Goal: Transaction & Acquisition: Purchase product/service

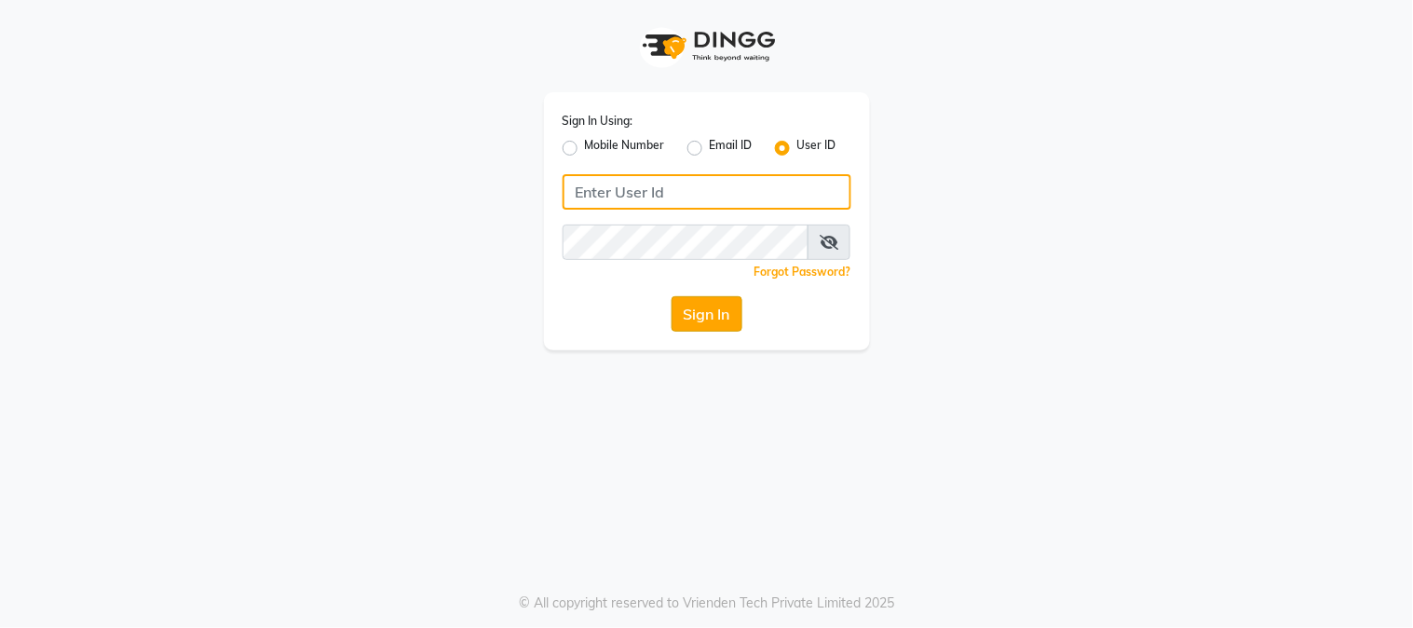
type input "kvinnaa"
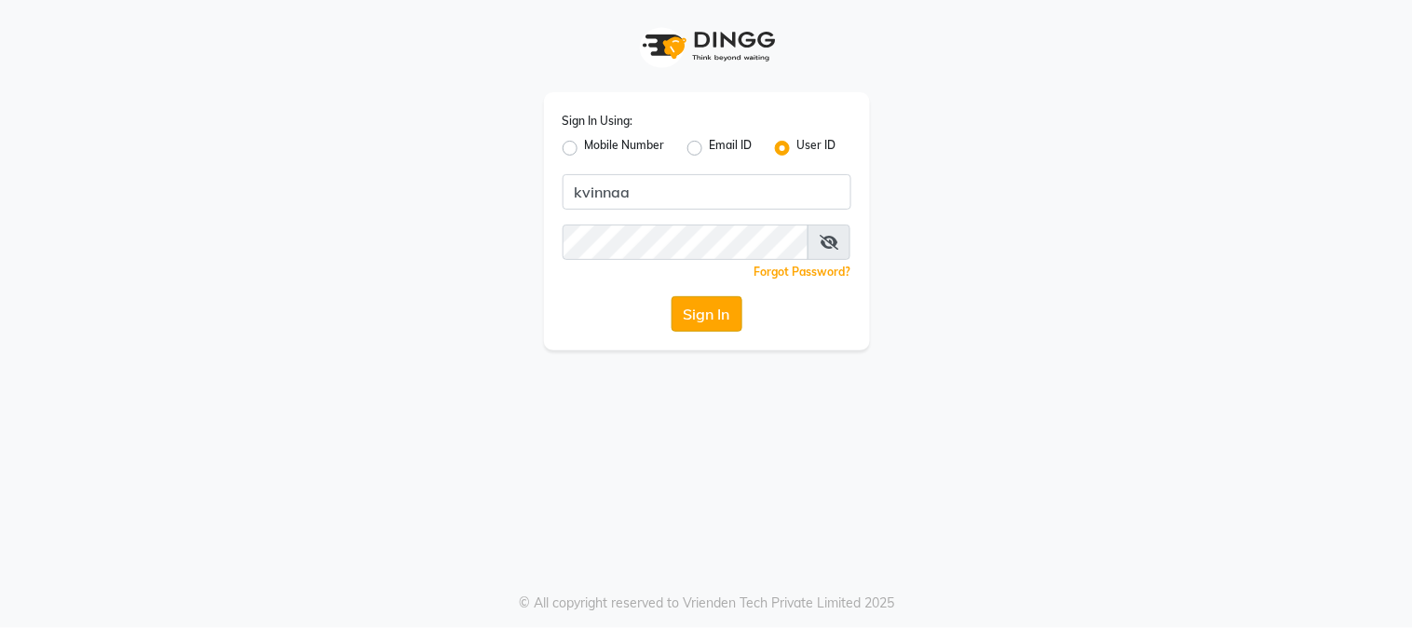
click at [722, 308] on button "Sign In" at bounding box center [707, 313] width 71 height 35
click at [722, 311] on div "Sign In" at bounding box center [707, 313] width 289 height 35
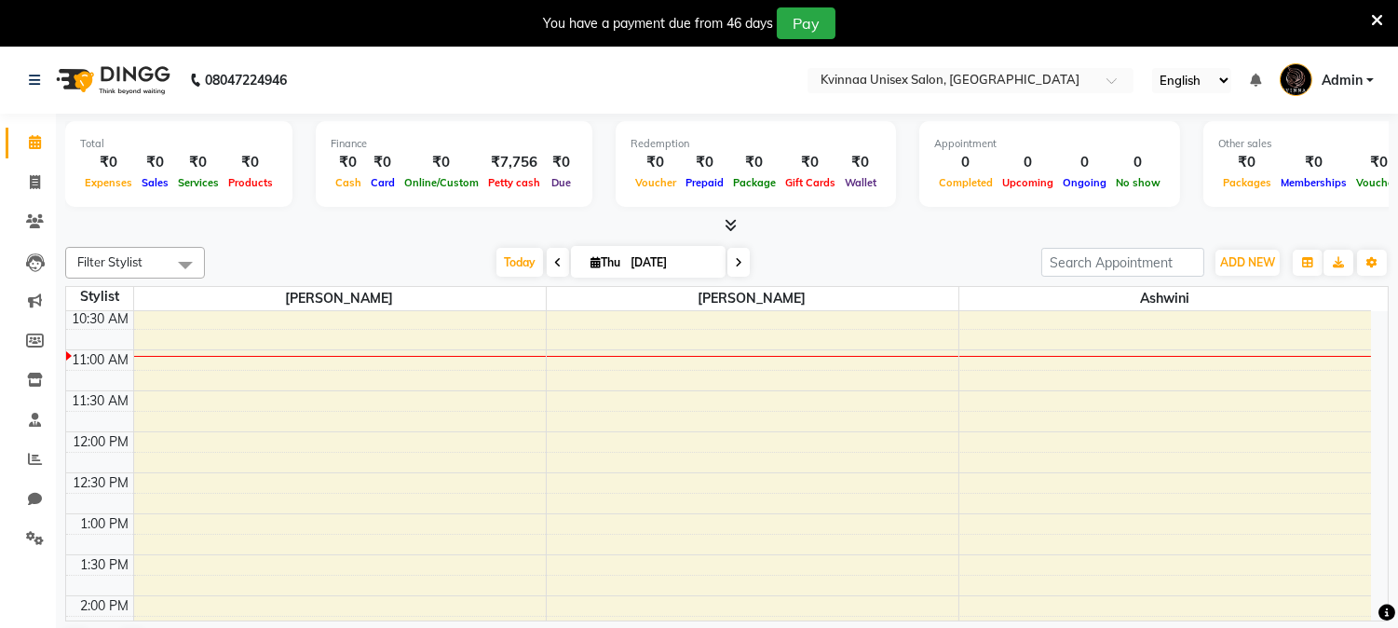
scroll to position [103, 0]
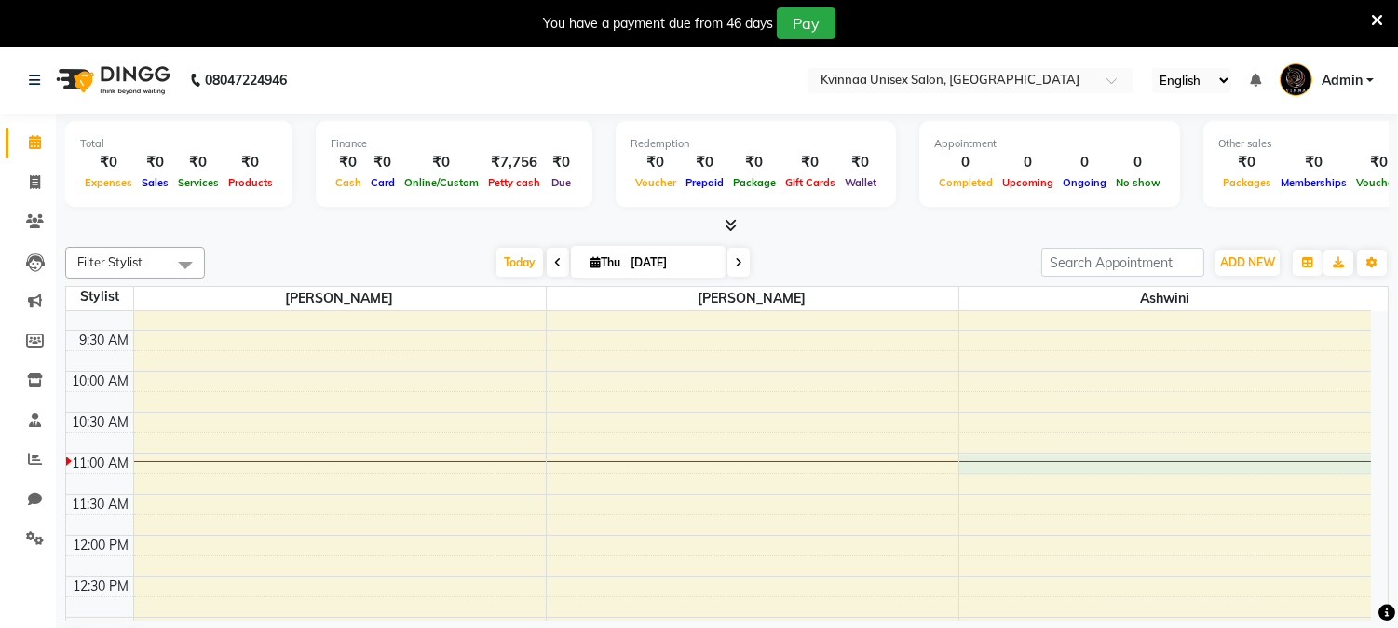
click at [1034, 461] on div at bounding box center [1165, 461] width 413 height 1
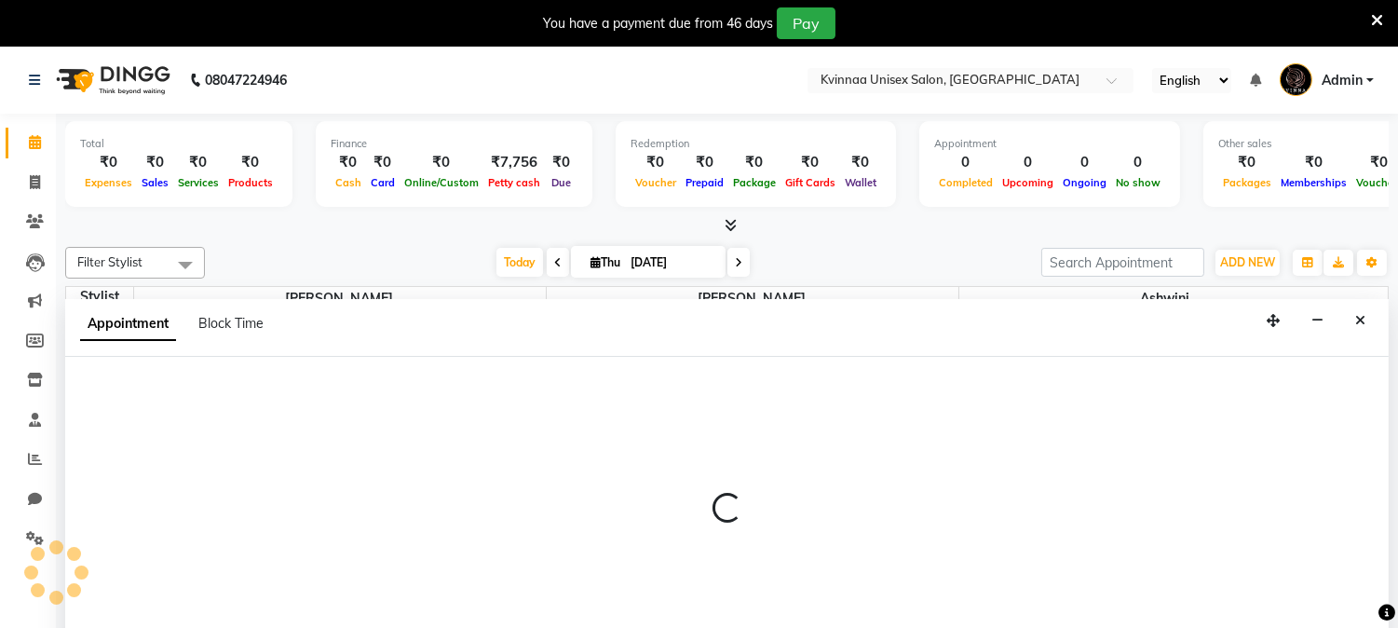
select select "19772"
select select "tentative"
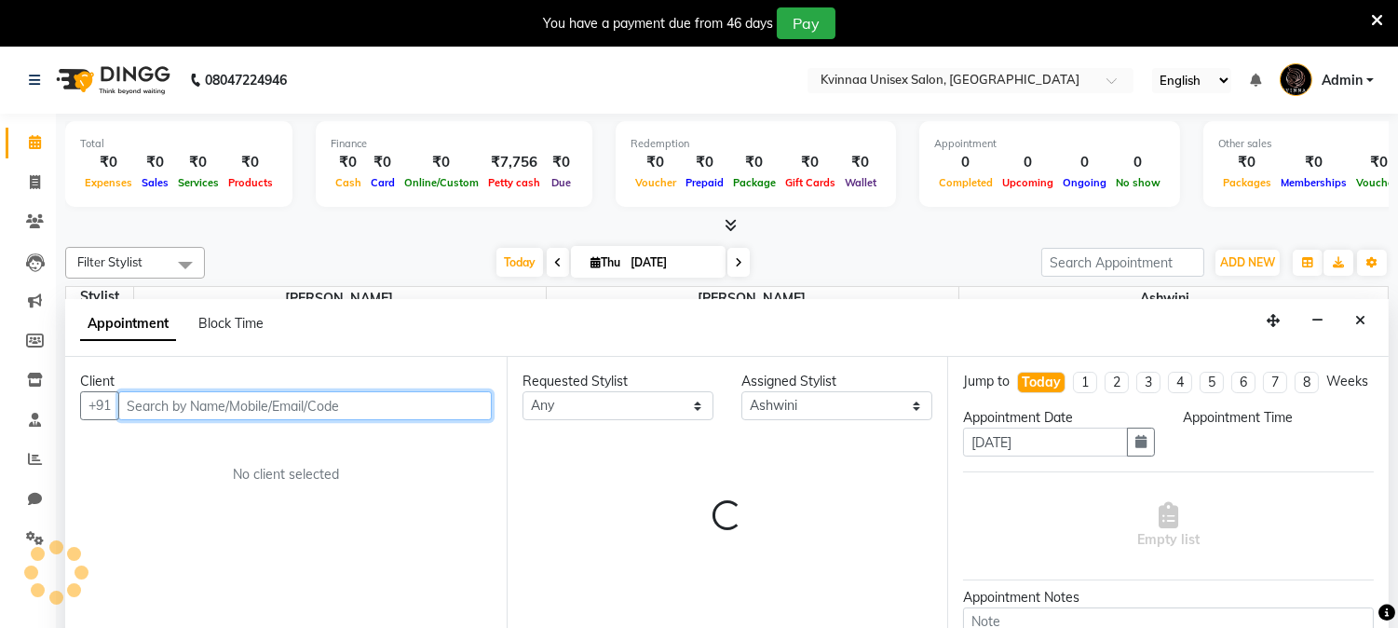
select select "660"
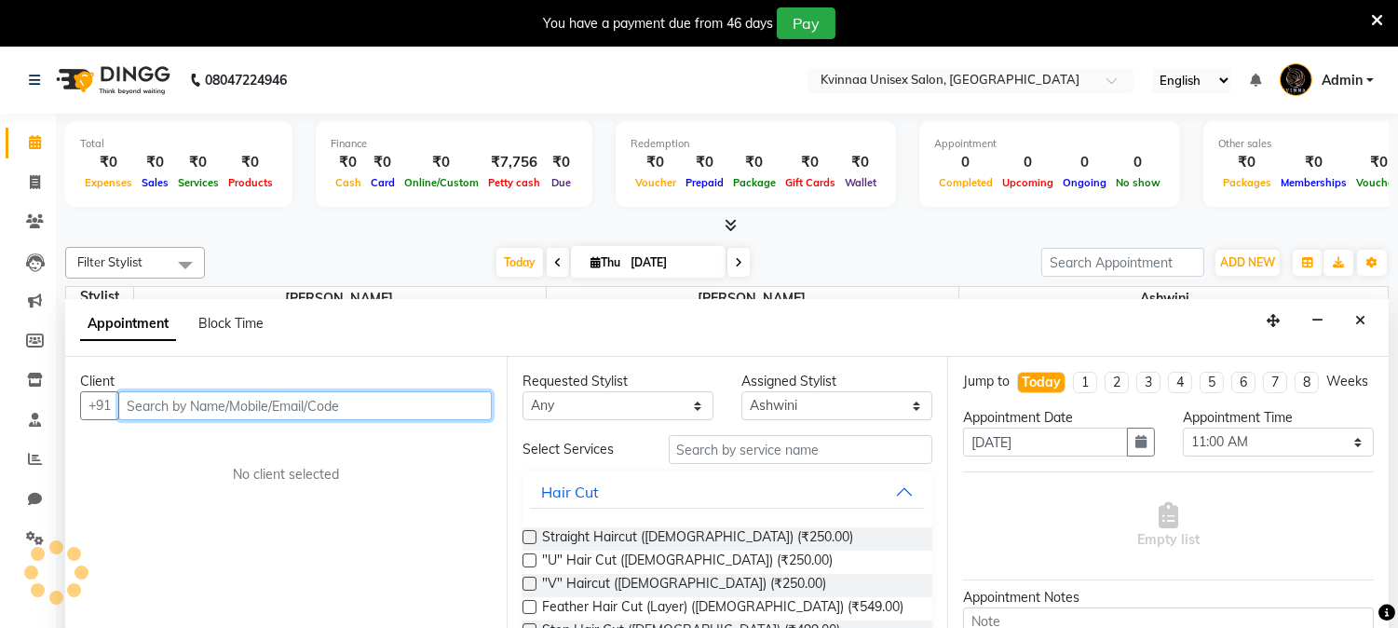
scroll to position [47, 0]
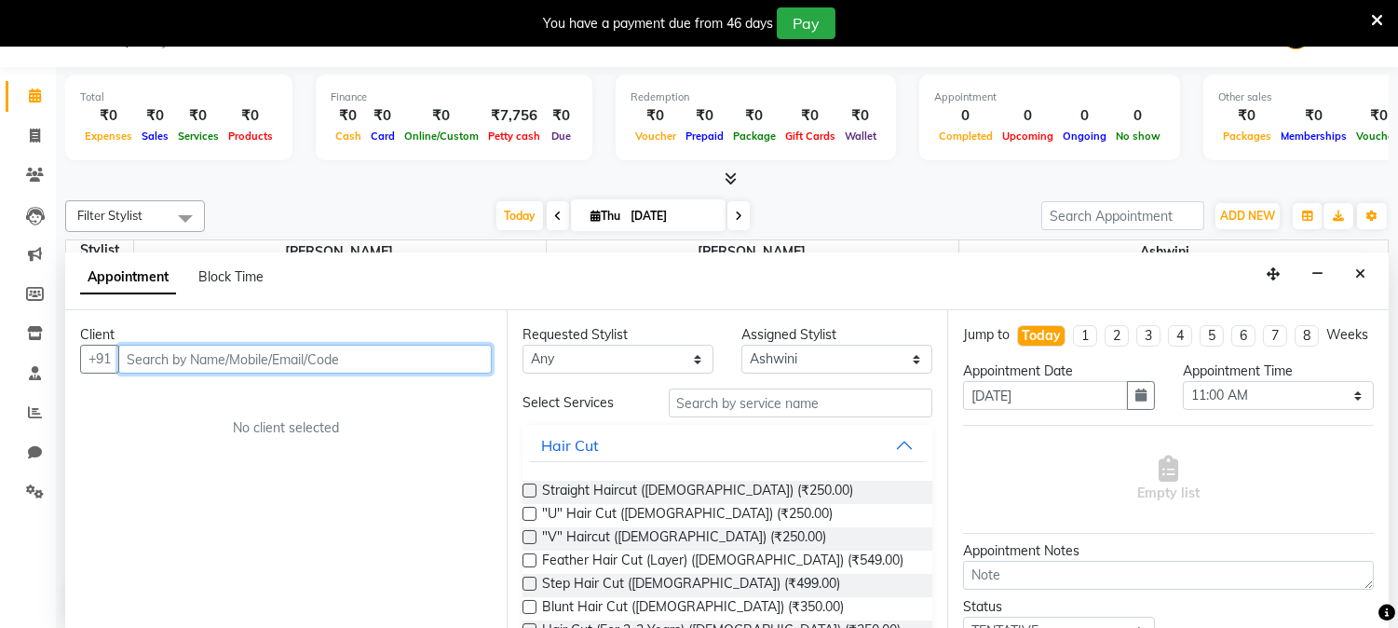
click at [326, 359] on input "text" at bounding box center [304, 359] width 373 height 29
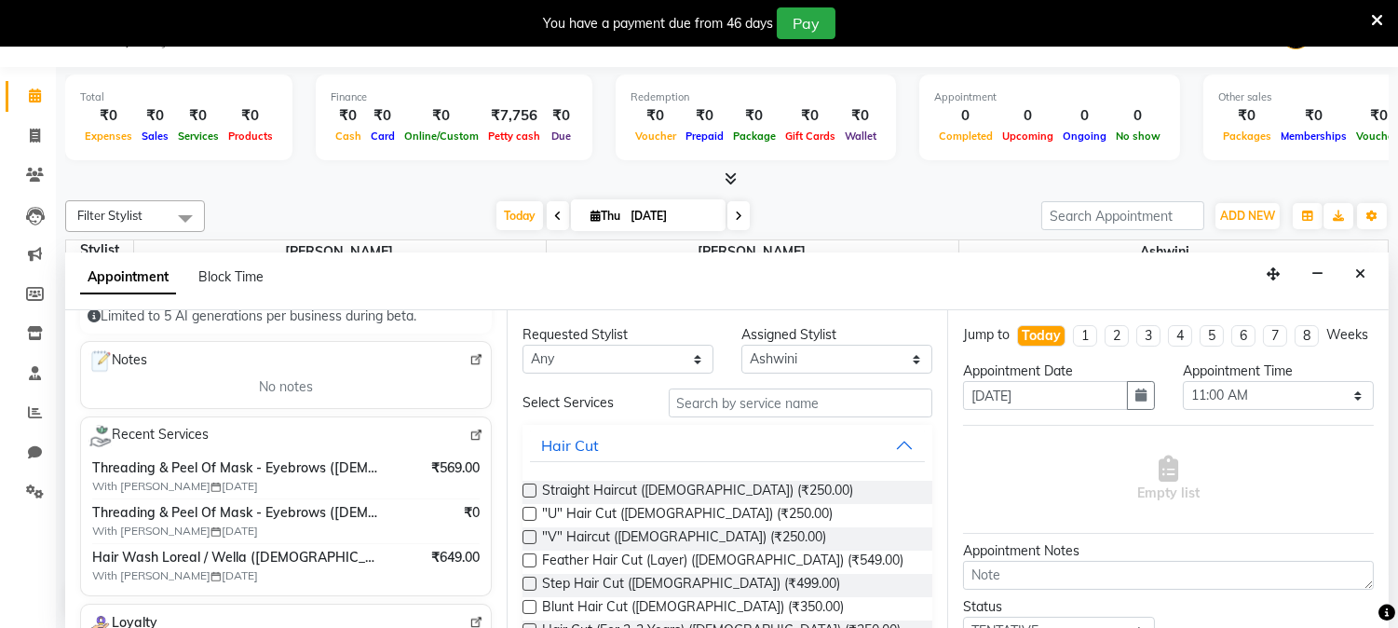
scroll to position [0, 0]
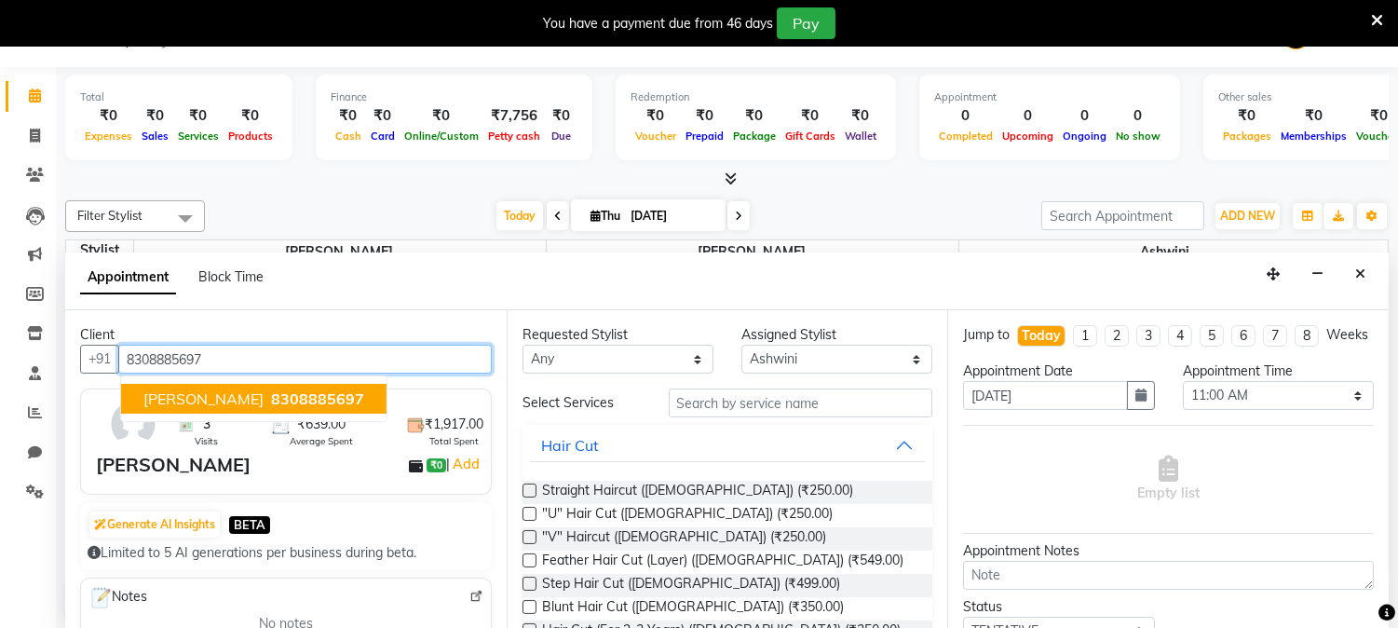
drag, startPoint x: 126, startPoint y: 356, endPoint x: 212, endPoint y: 360, distance: 86.7
click at [212, 360] on input "8308885697" at bounding box center [304, 359] width 373 height 29
type input "8308885697"
click at [264, 234] on div "Filter Stylist Select All [PERSON_NAME] [PERSON_NAME] Ashwini [DATE] [DATE] Tog…" at bounding box center [727, 409] width 1324 height 432
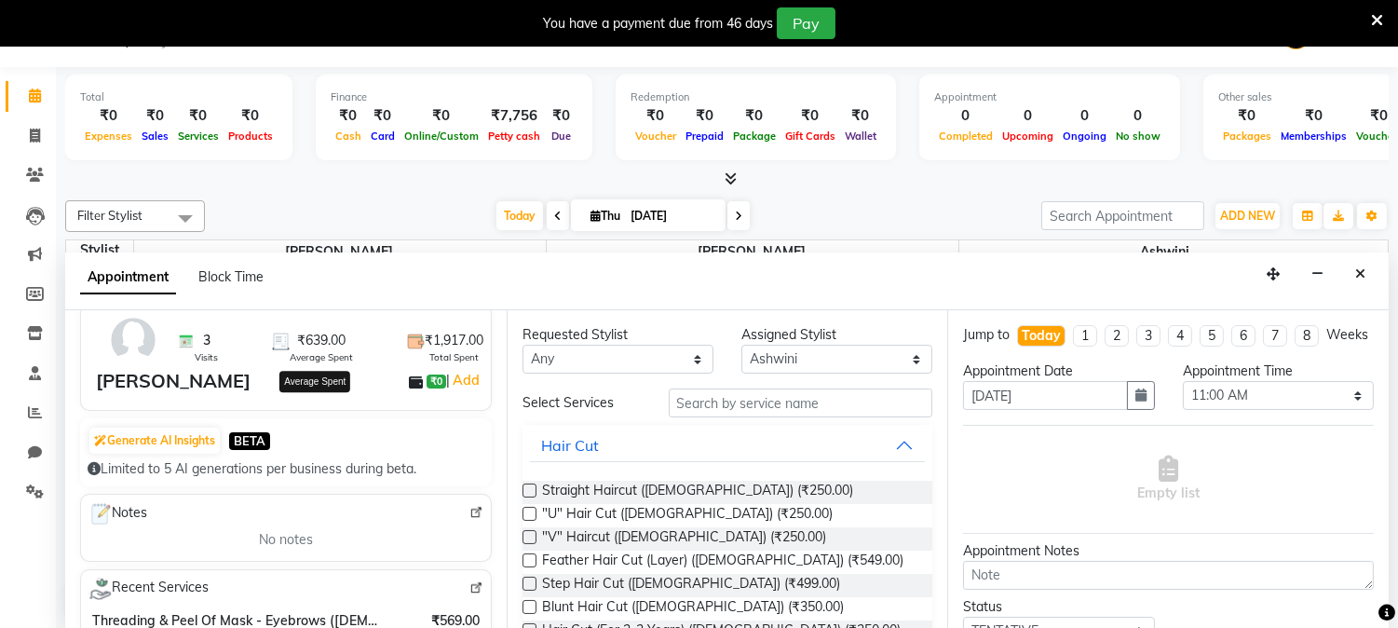
scroll to position [207, 0]
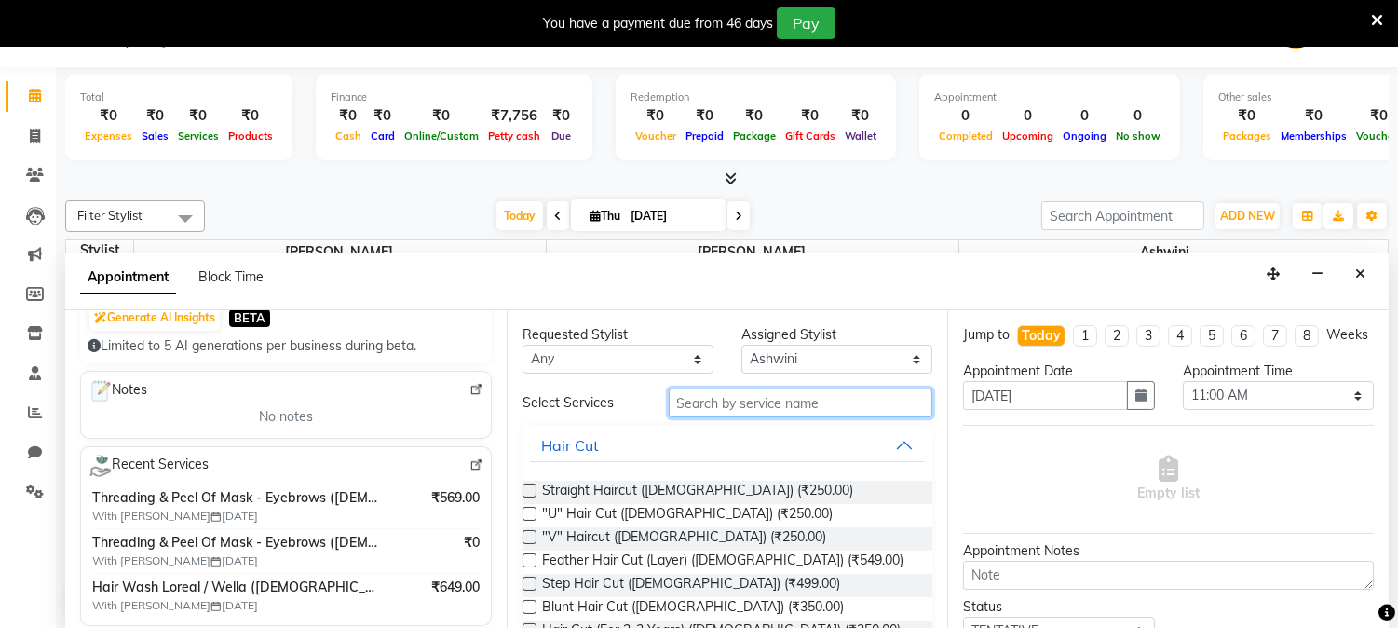
click at [777, 402] on input "text" at bounding box center [801, 402] width 265 height 29
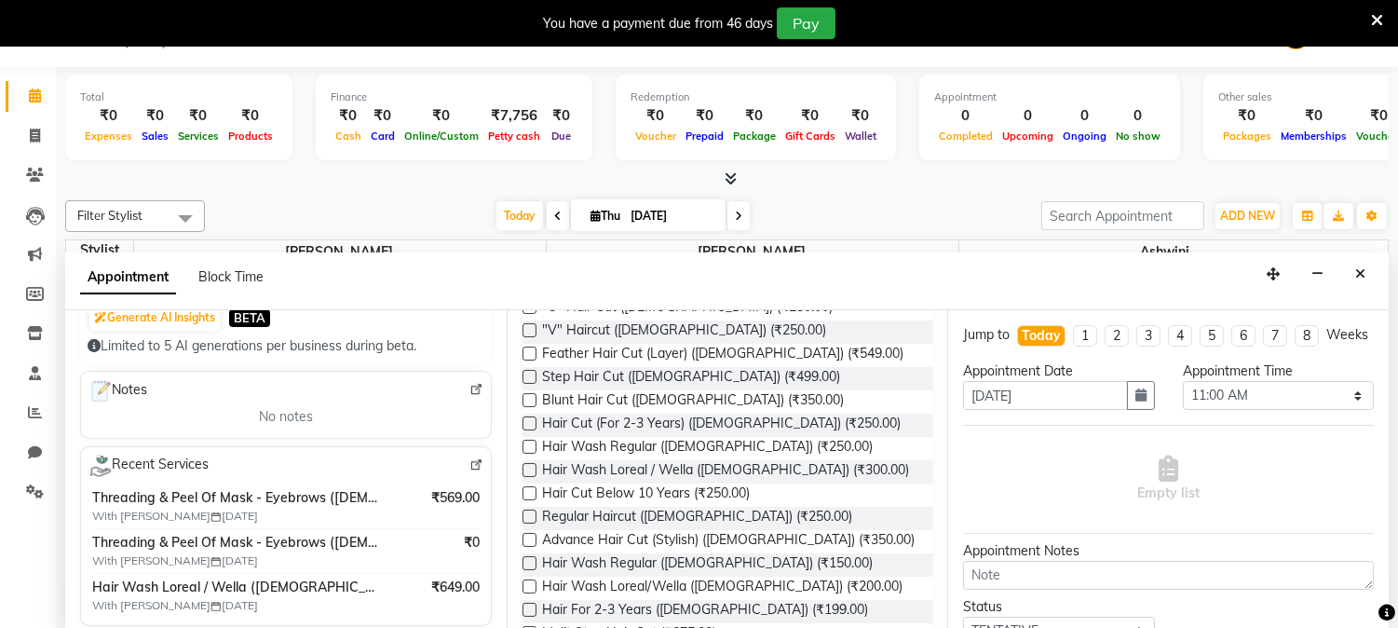
type input "hair"
click at [532, 468] on label at bounding box center [530, 470] width 14 height 14
click at [532, 468] on input "checkbox" at bounding box center [529, 472] width 12 height 12
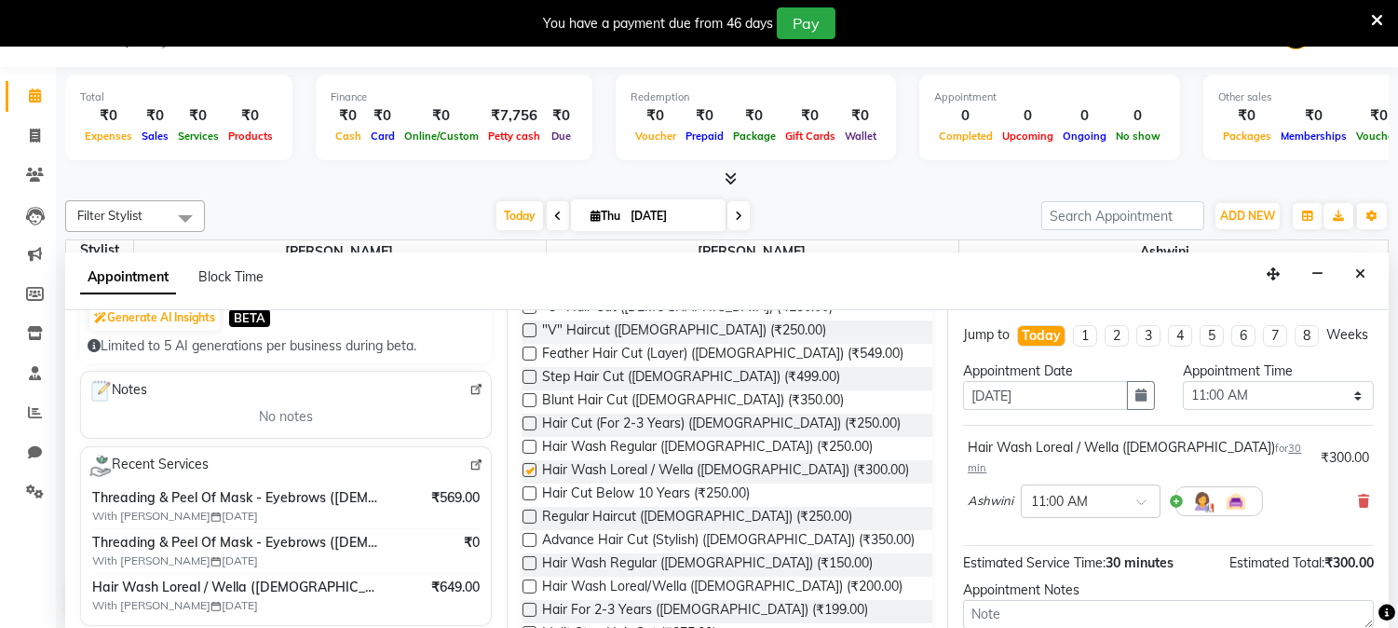
checkbox input "false"
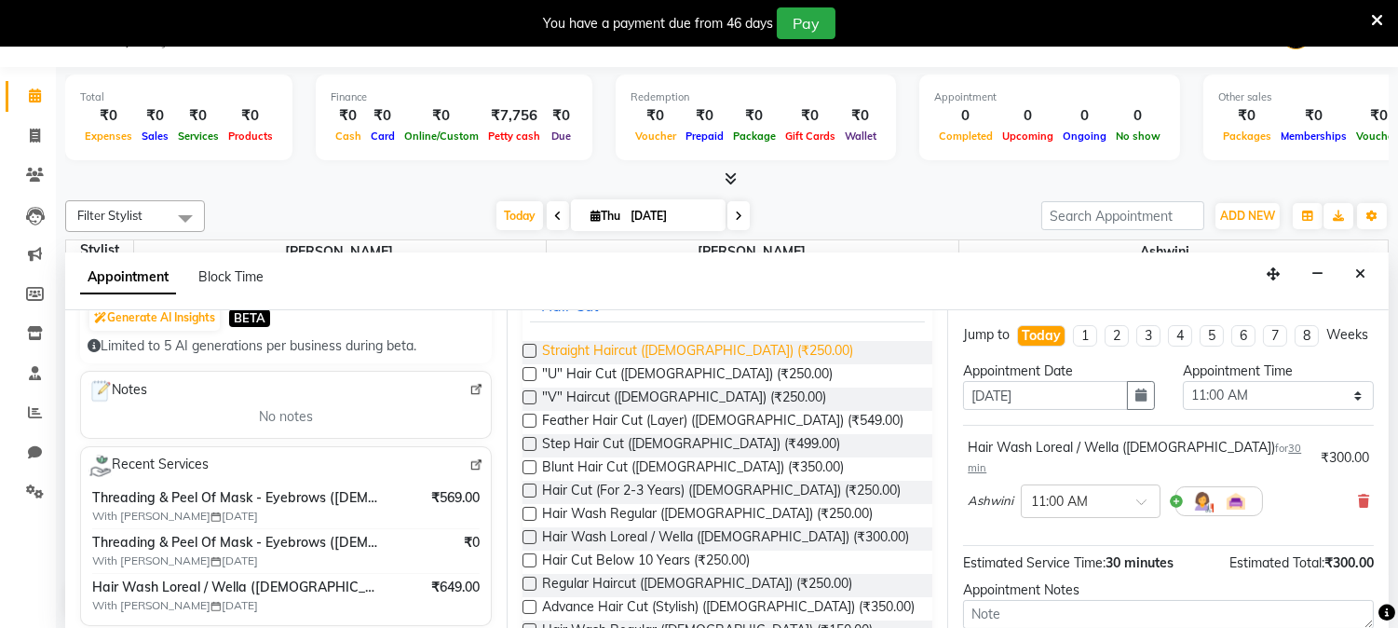
scroll to position [0, 0]
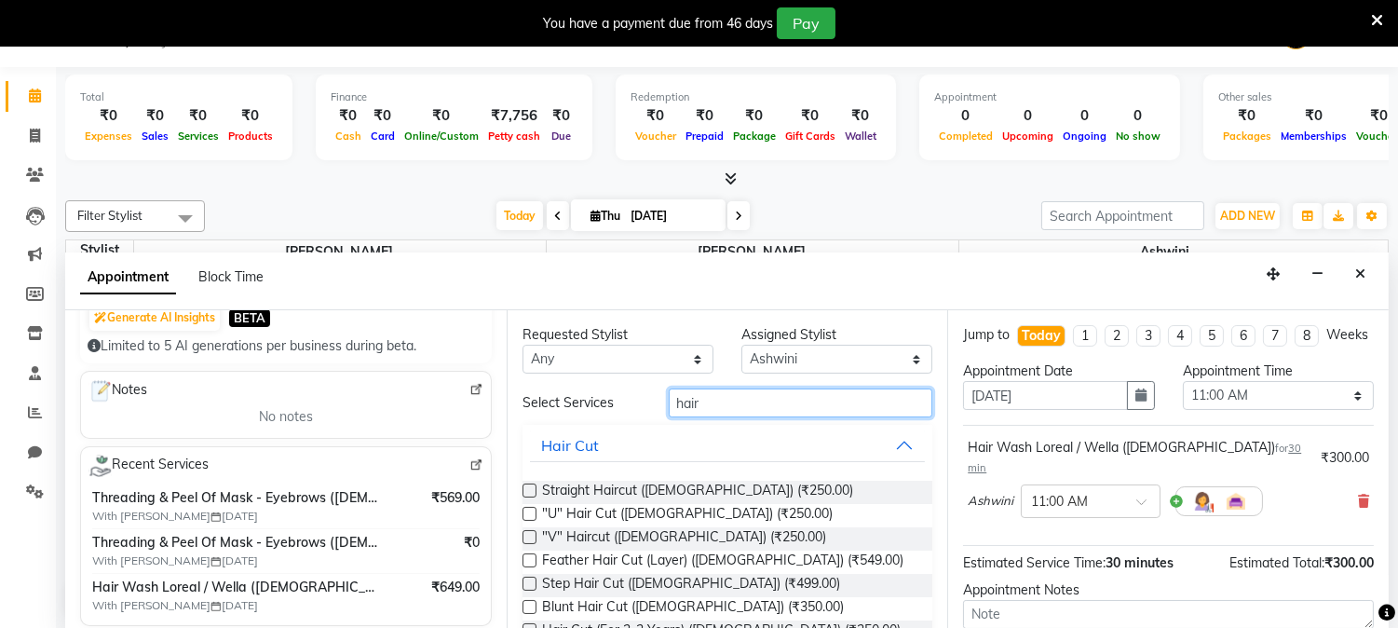
click at [743, 406] on input "hair" at bounding box center [801, 402] width 265 height 29
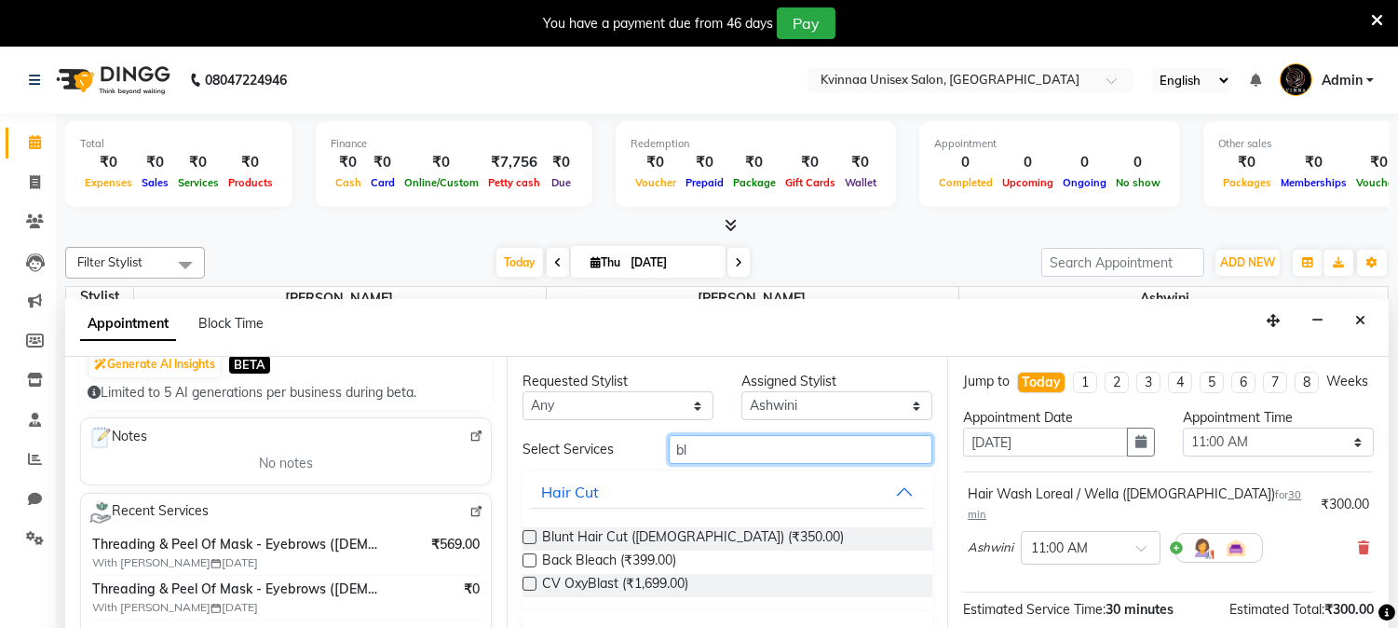
type input "b"
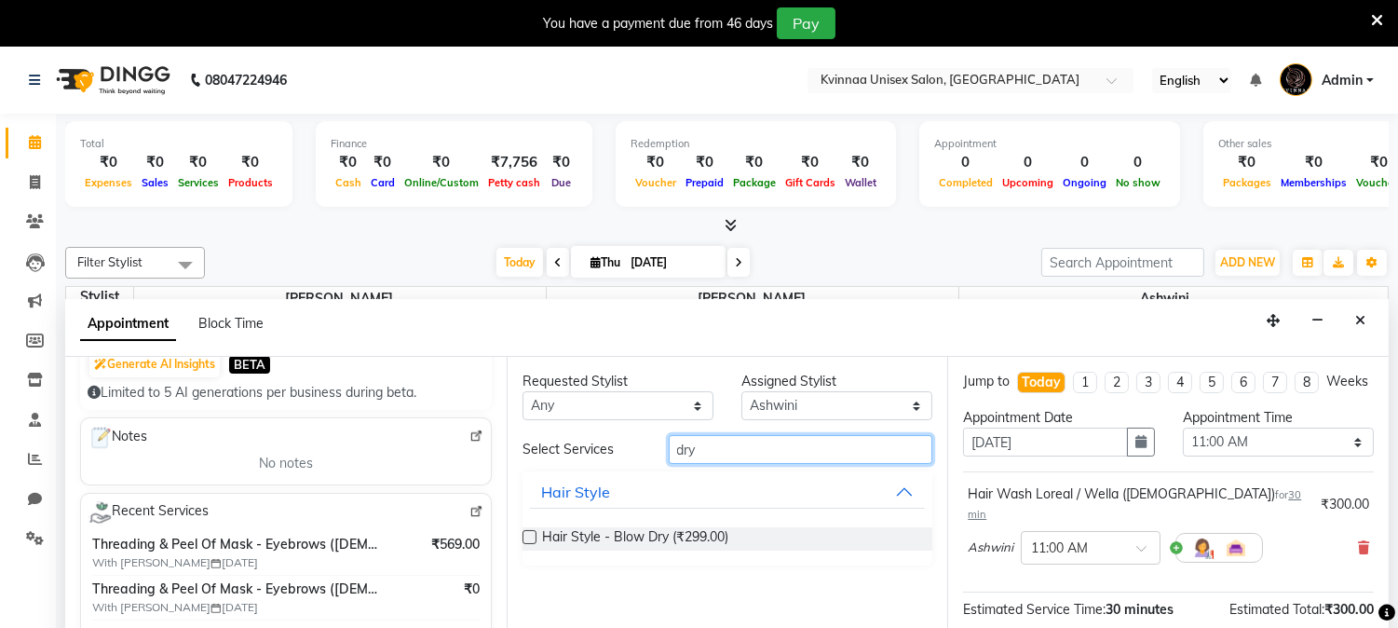
type input "dry"
click at [535, 531] on label at bounding box center [530, 537] width 14 height 14
click at [535, 533] on input "checkbox" at bounding box center [529, 539] width 12 height 12
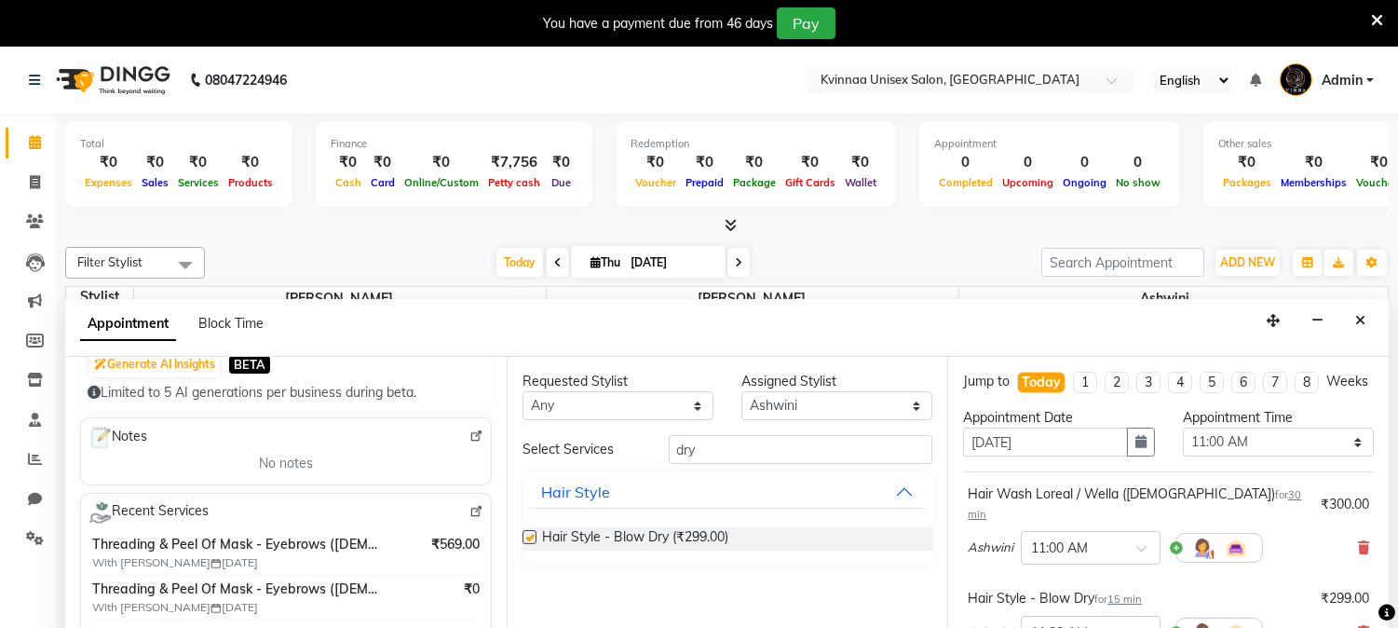
checkbox input "false"
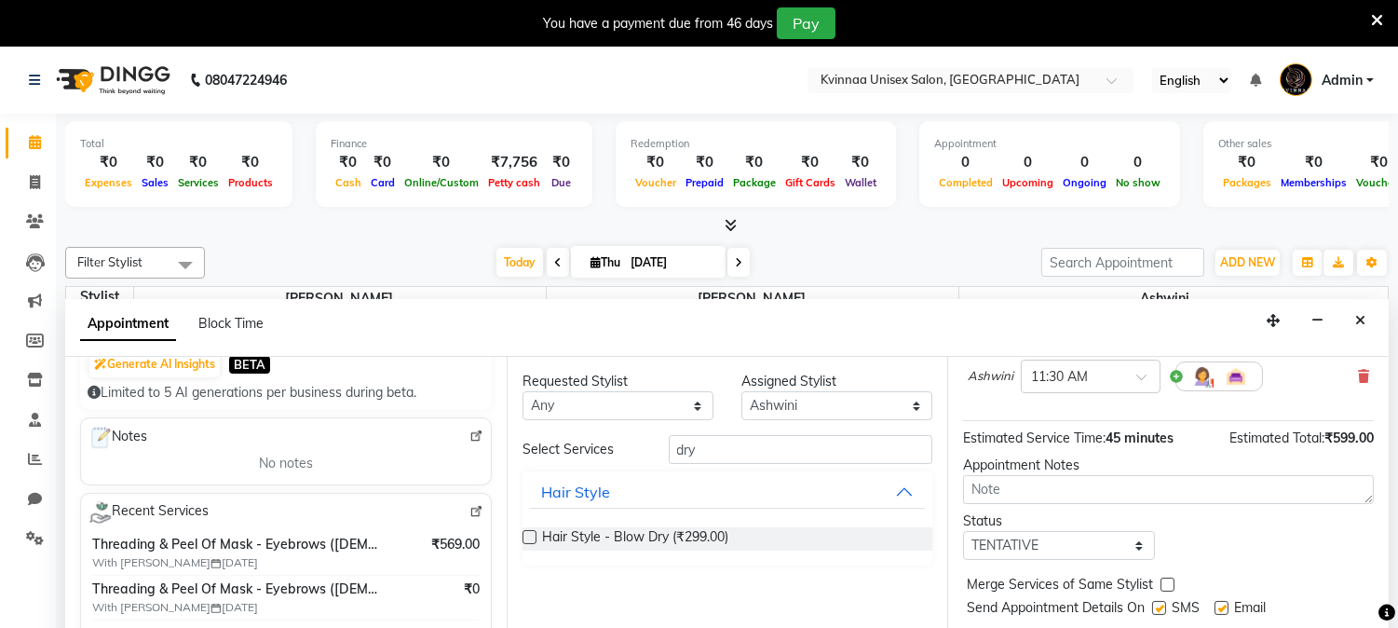
scroll to position [47, 0]
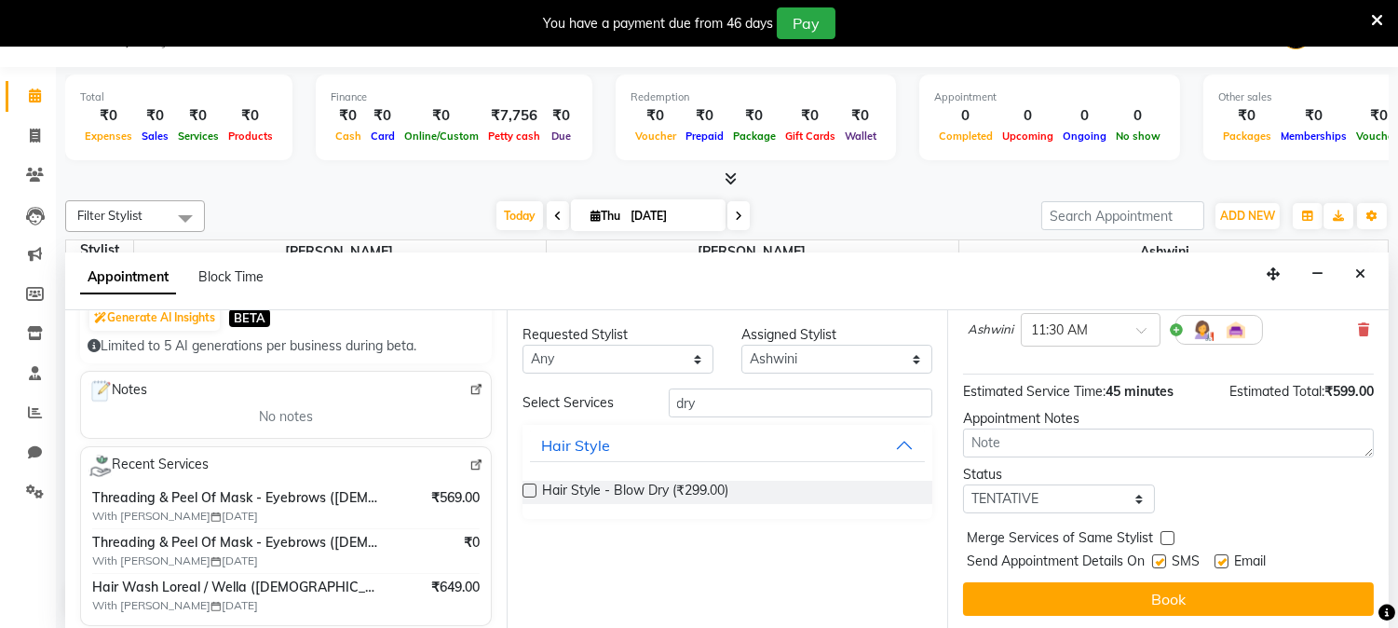
click at [1111, 596] on button "Book" at bounding box center [1168, 599] width 411 height 34
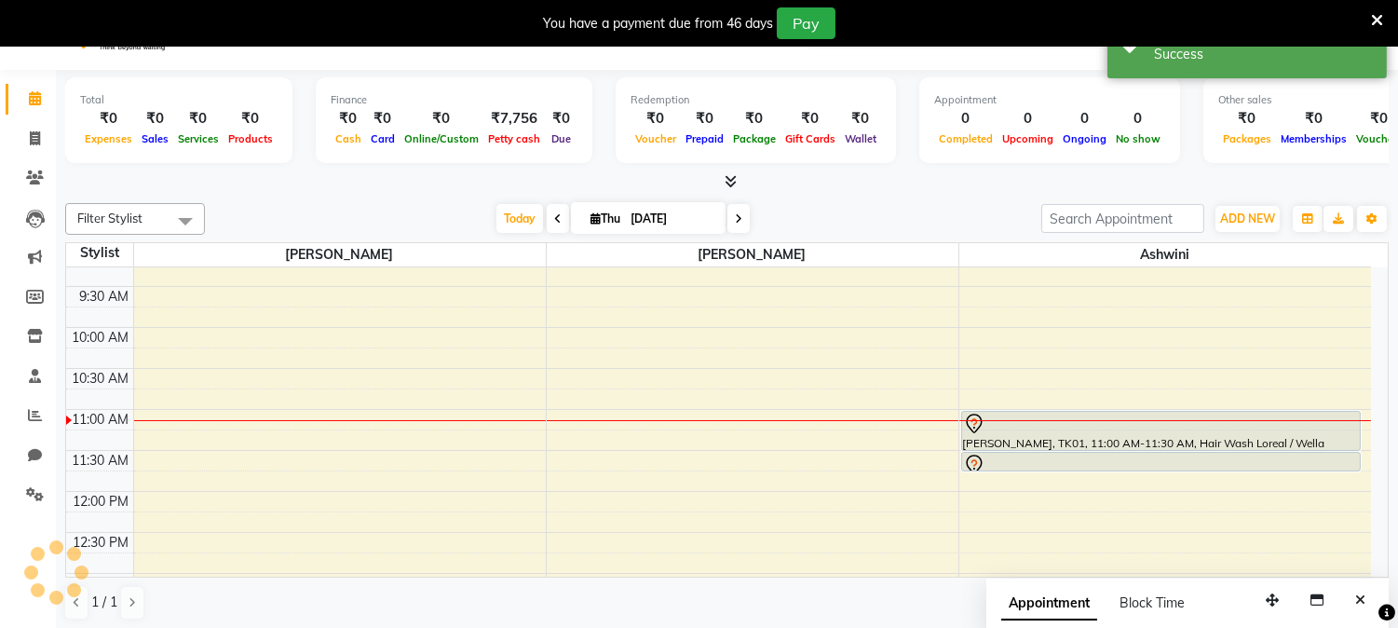
scroll to position [0, 0]
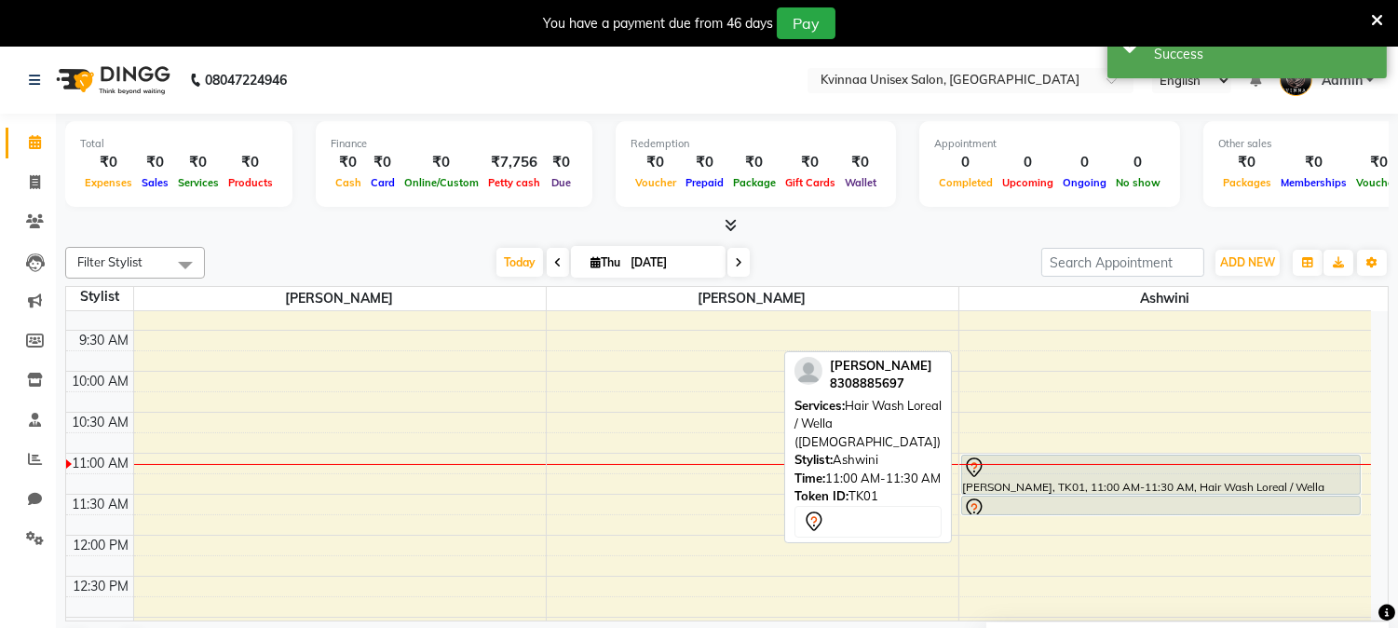
click at [1025, 485] on div "[PERSON_NAME], TK01, 11:00 AM-11:30 AM, Hair Wash Loreal / Wella ([DEMOGRAPHIC_…" at bounding box center [1161, 474] width 398 height 38
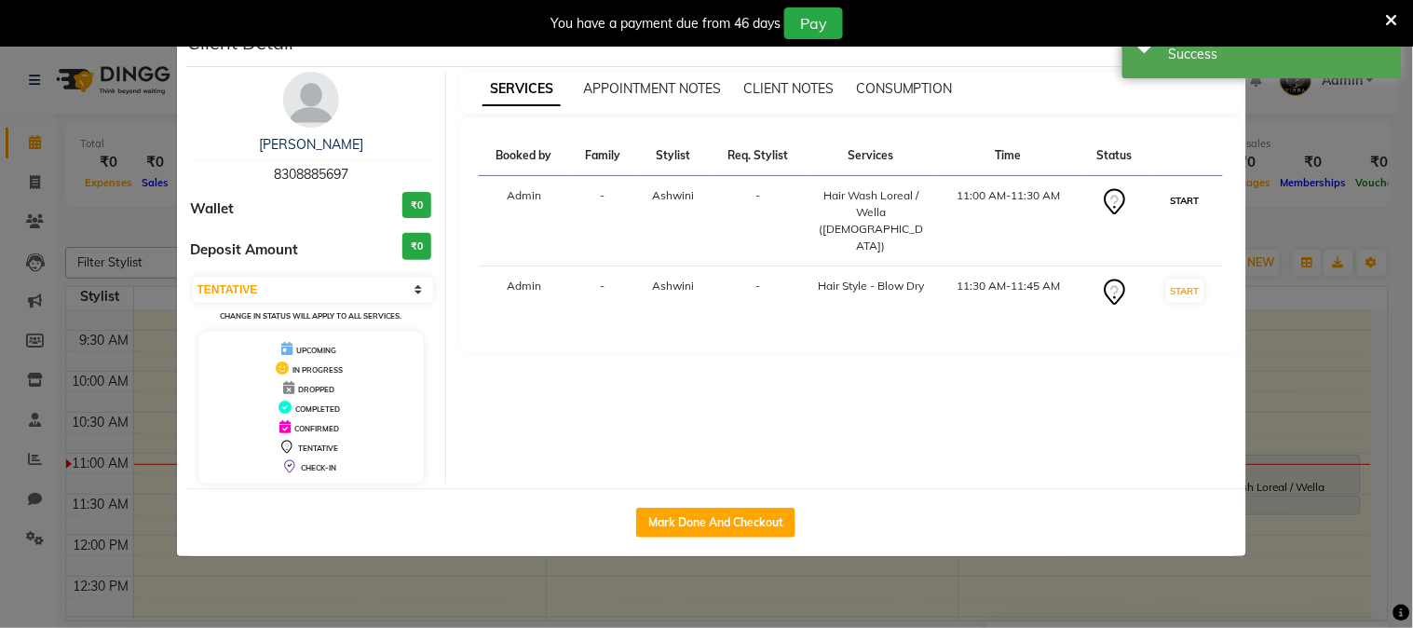
click at [1194, 194] on button "START" at bounding box center [1185, 200] width 38 height 23
select select "select"
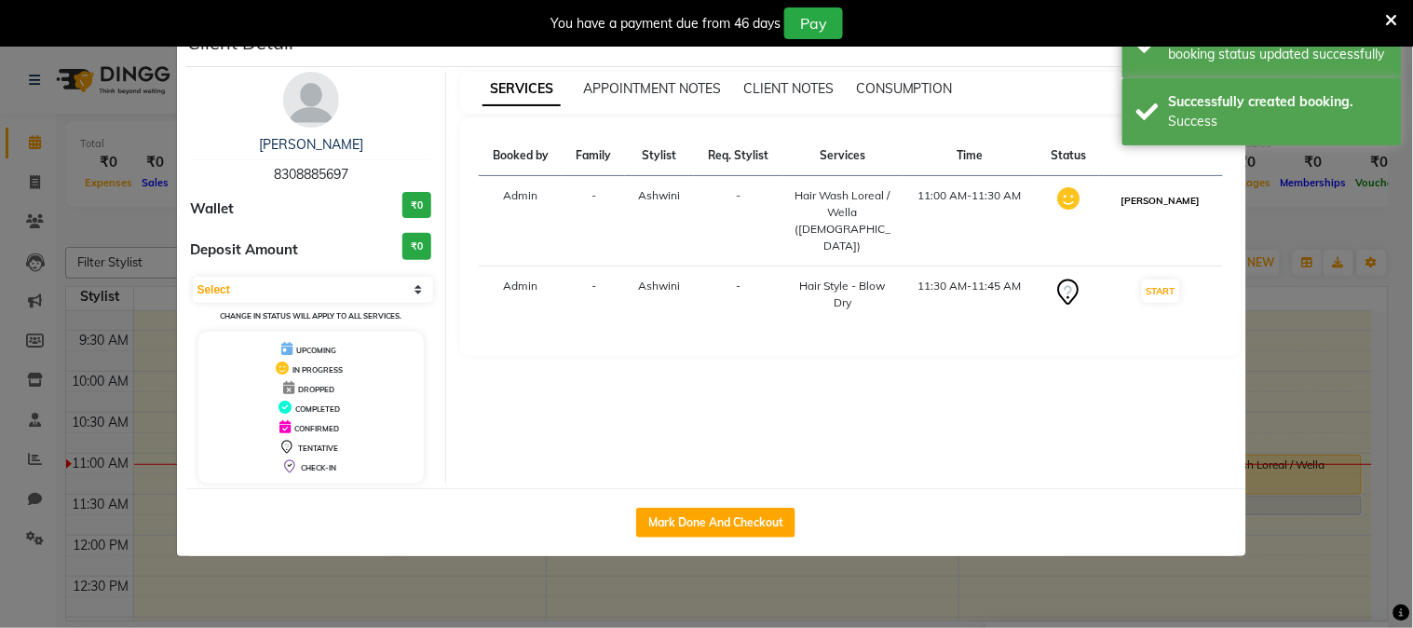
click at [1174, 197] on button "[PERSON_NAME]" at bounding box center [1161, 200] width 88 height 23
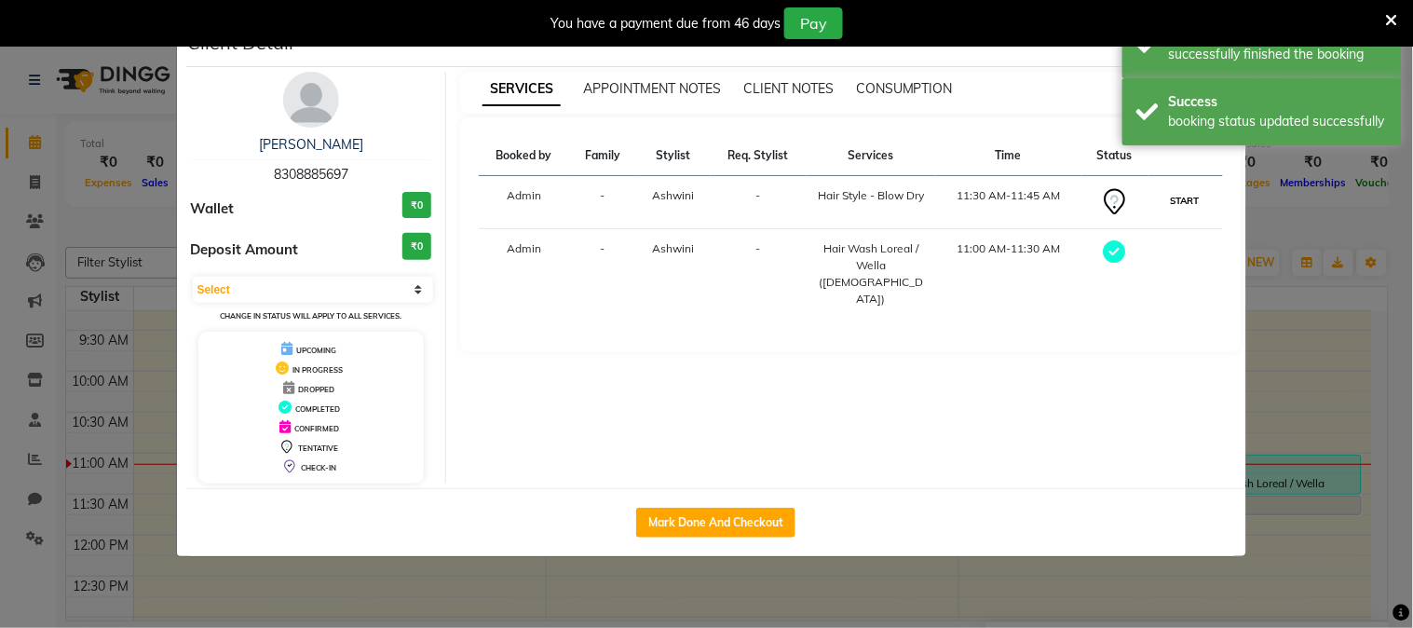
click at [1177, 202] on button "START" at bounding box center [1185, 200] width 38 height 23
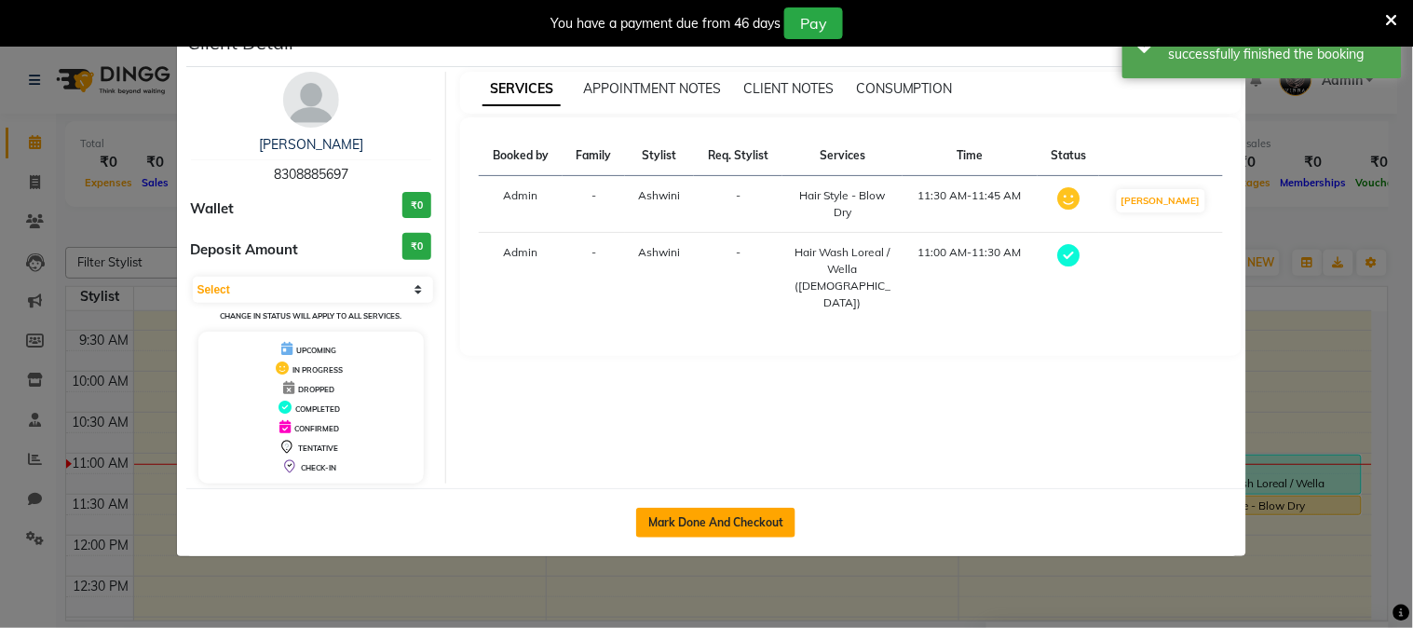
click at [725, 523] on button "Mark Done And Checkout" at bounding box center [715, 523] width 159 height 30
select select "147"
select select "service"
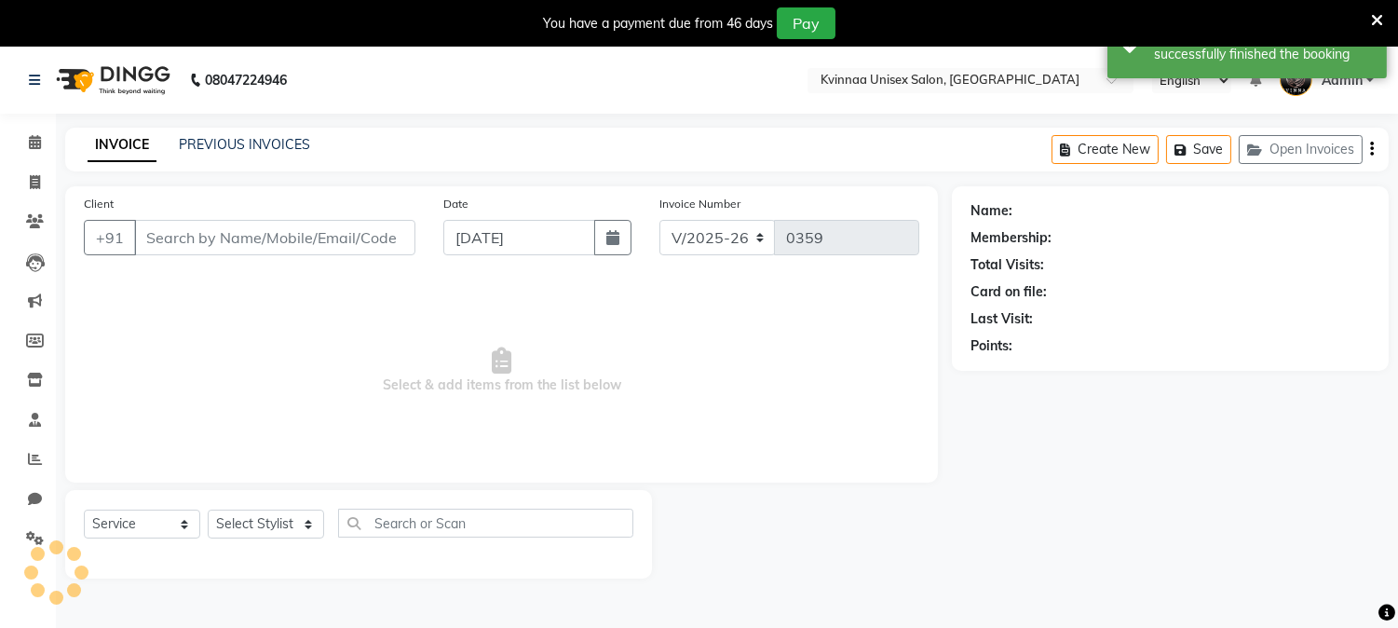
type input "8308885697"
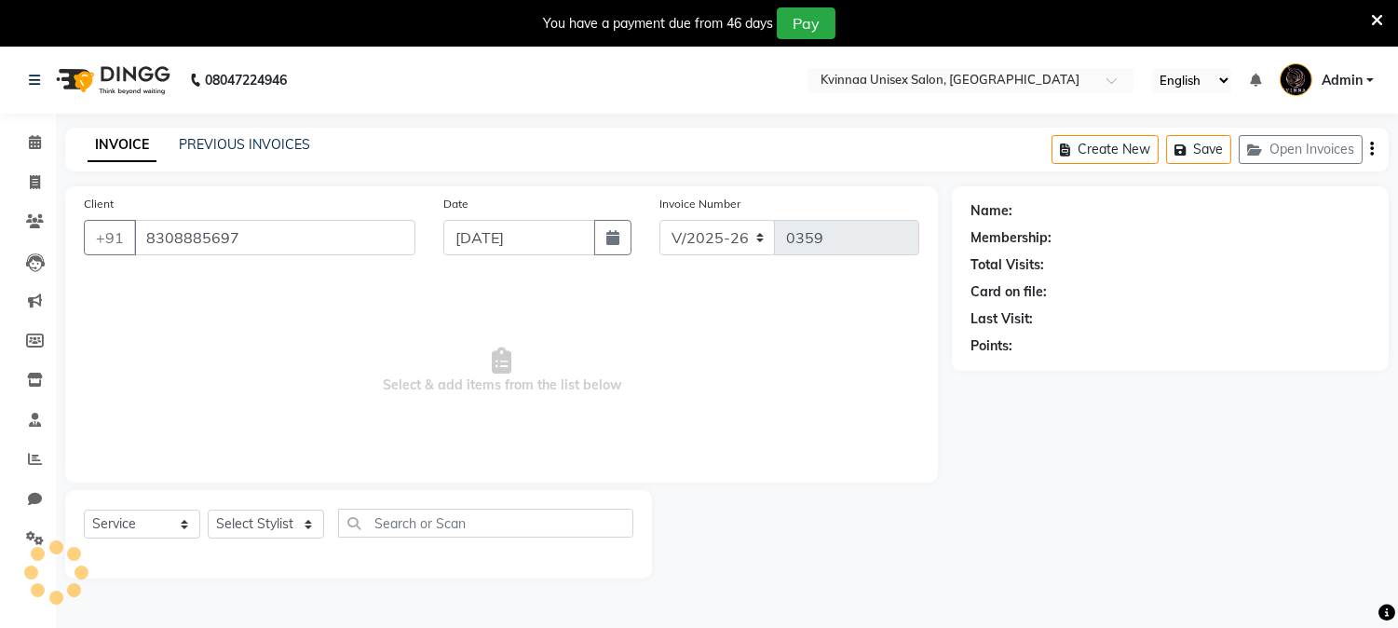
select select "19772"
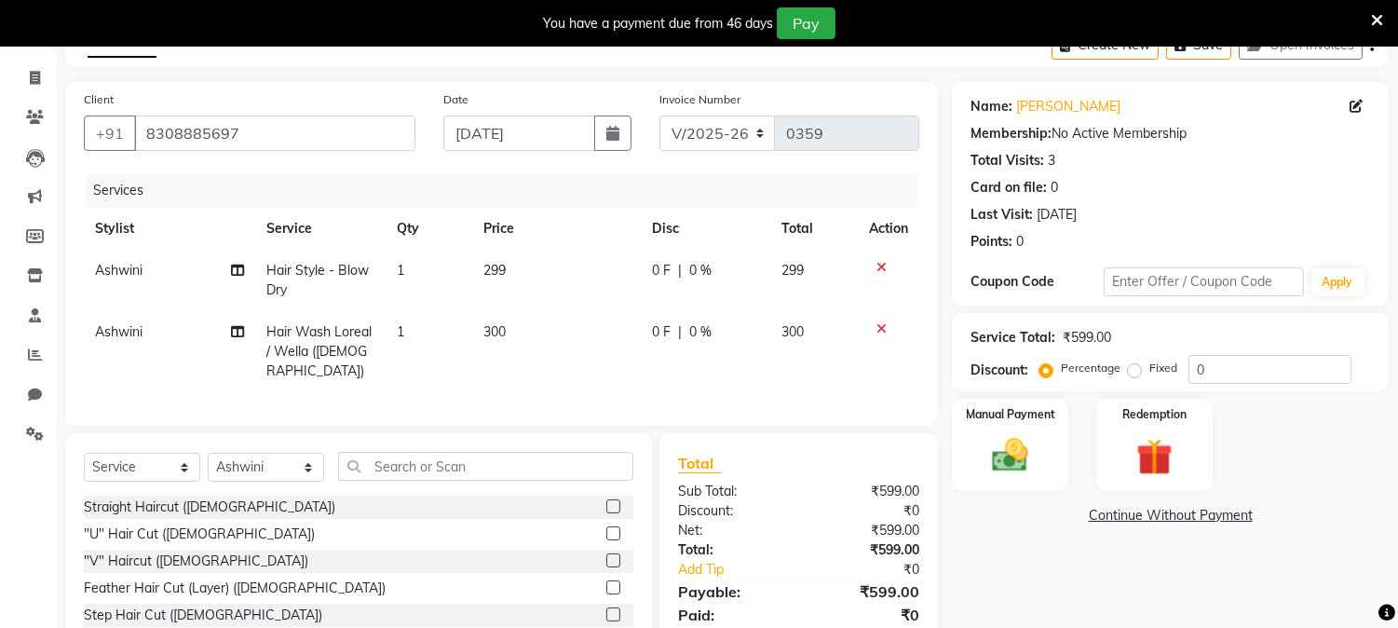
scroll to position [208, 0]
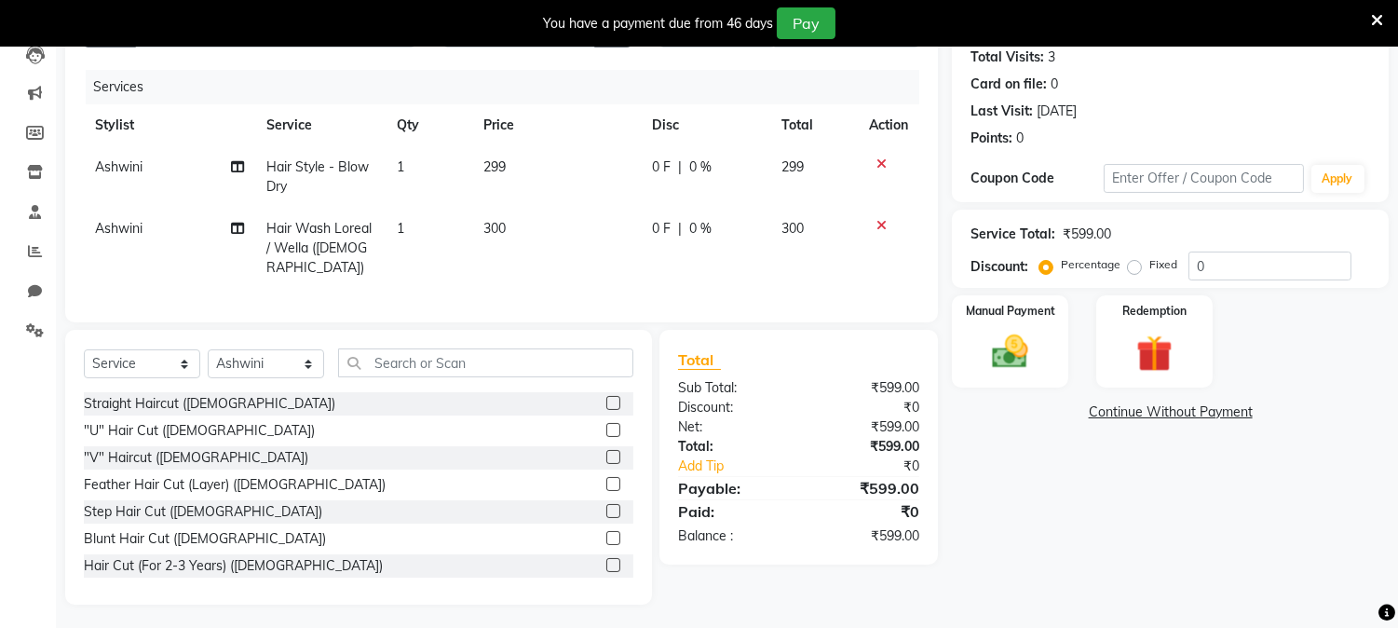
click at [658, 224] on span "0 F" at bounding box center [661, 229] width 19 height 20
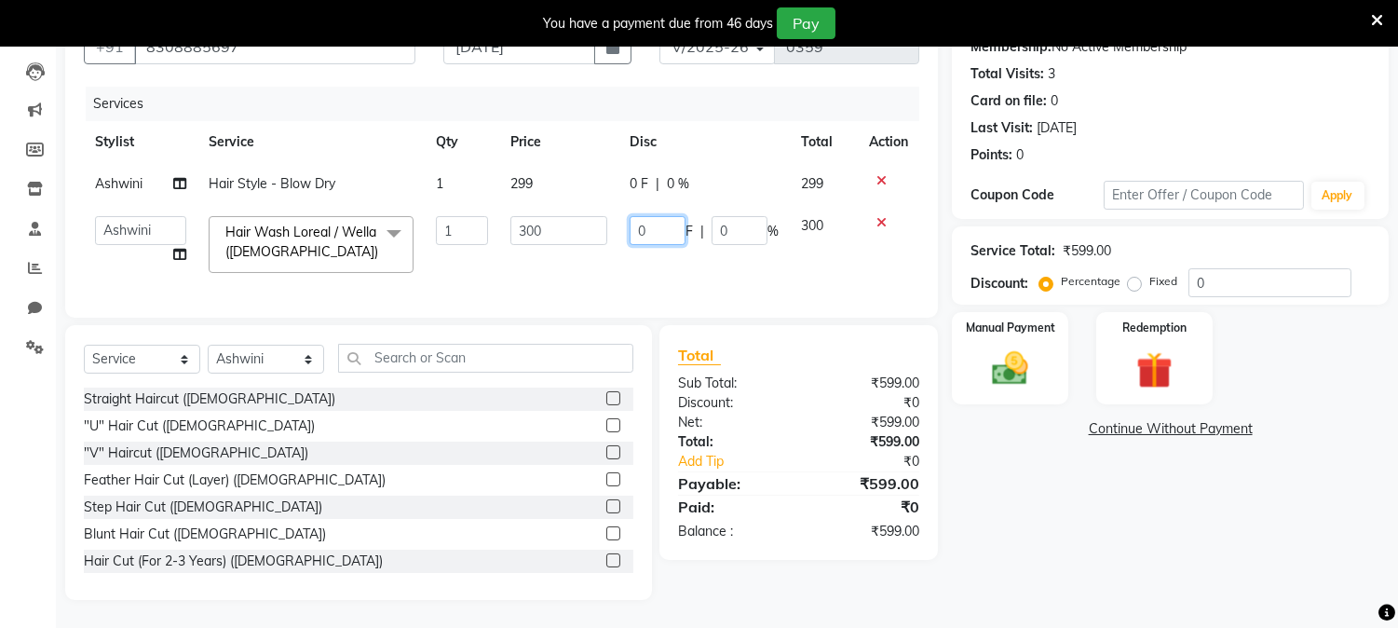
click at [641, 219] on input "0" at bounding box center [658, 230] width 56 height 29
type input "050"
click at [720, 258] on td "050 F | 0 %" at bounding box center [703, 244] width 171 height 79
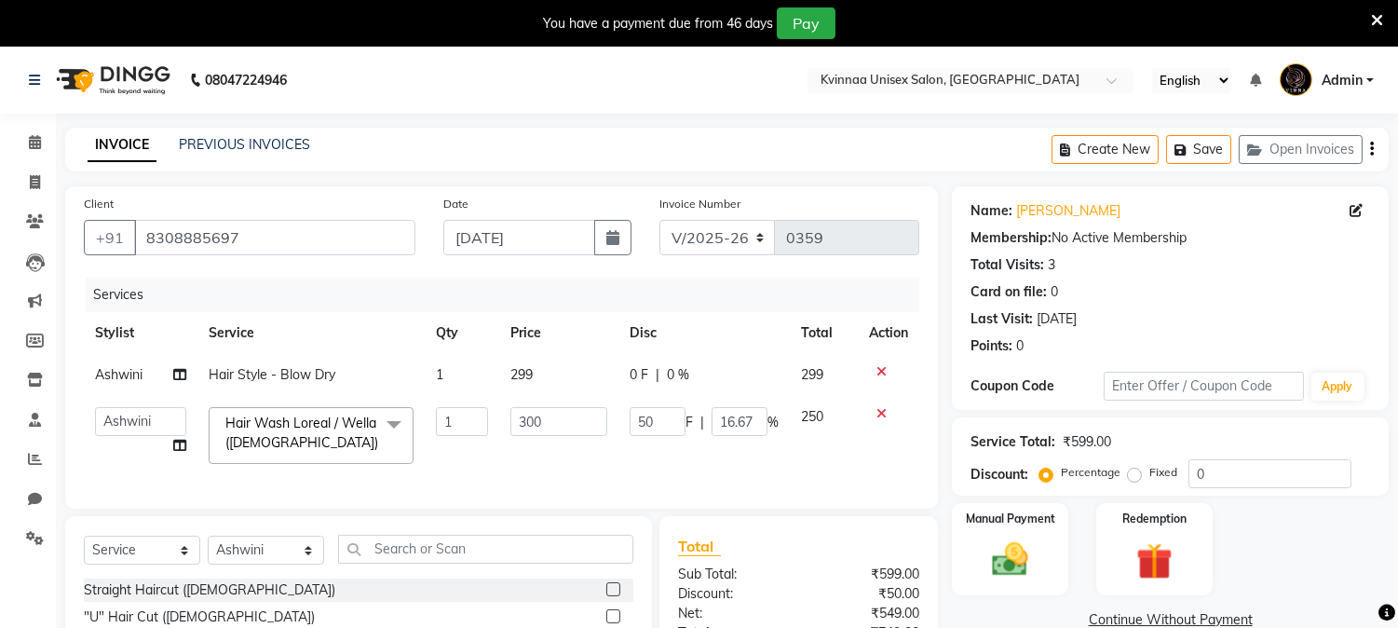
click at [637, 371] on span "0 F" at bounding box center [639, 375] width 19 height 20
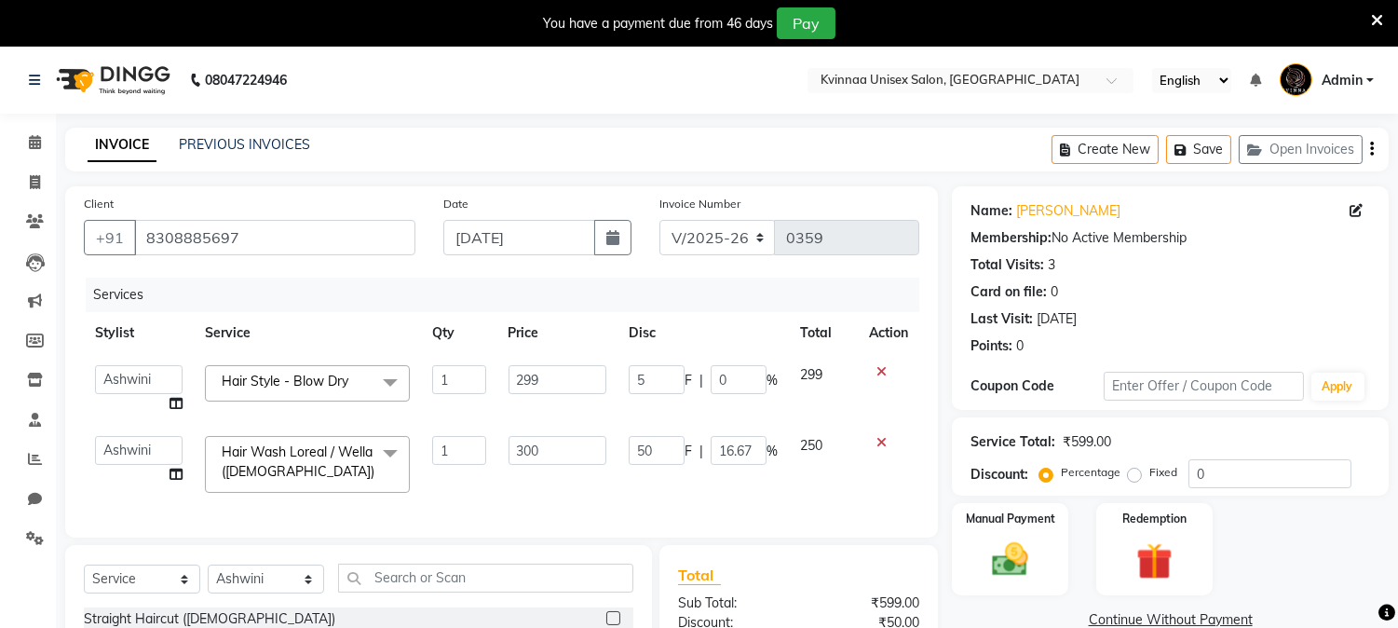
type input "50"
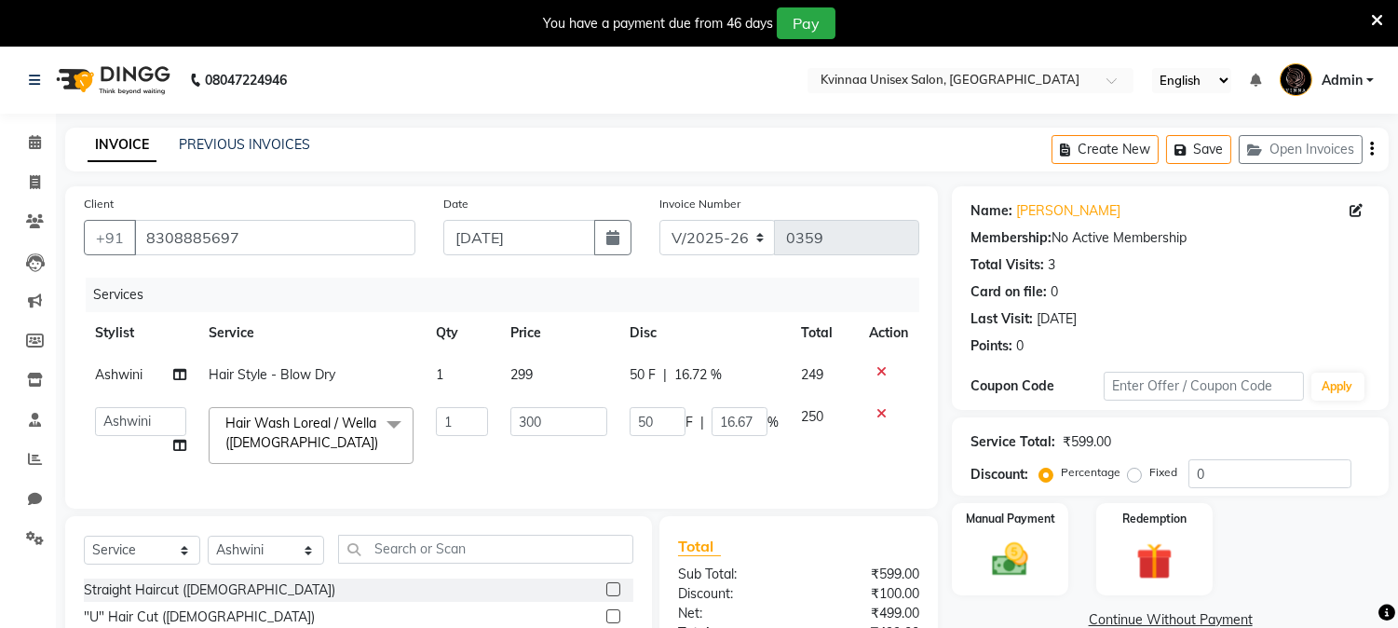
click at [757, 480] on div "Services Stylist Service Qty Price Disc Total Action Ashwini Hair Style - Blow …" at bounding box center [501, 384] width 835 height 212
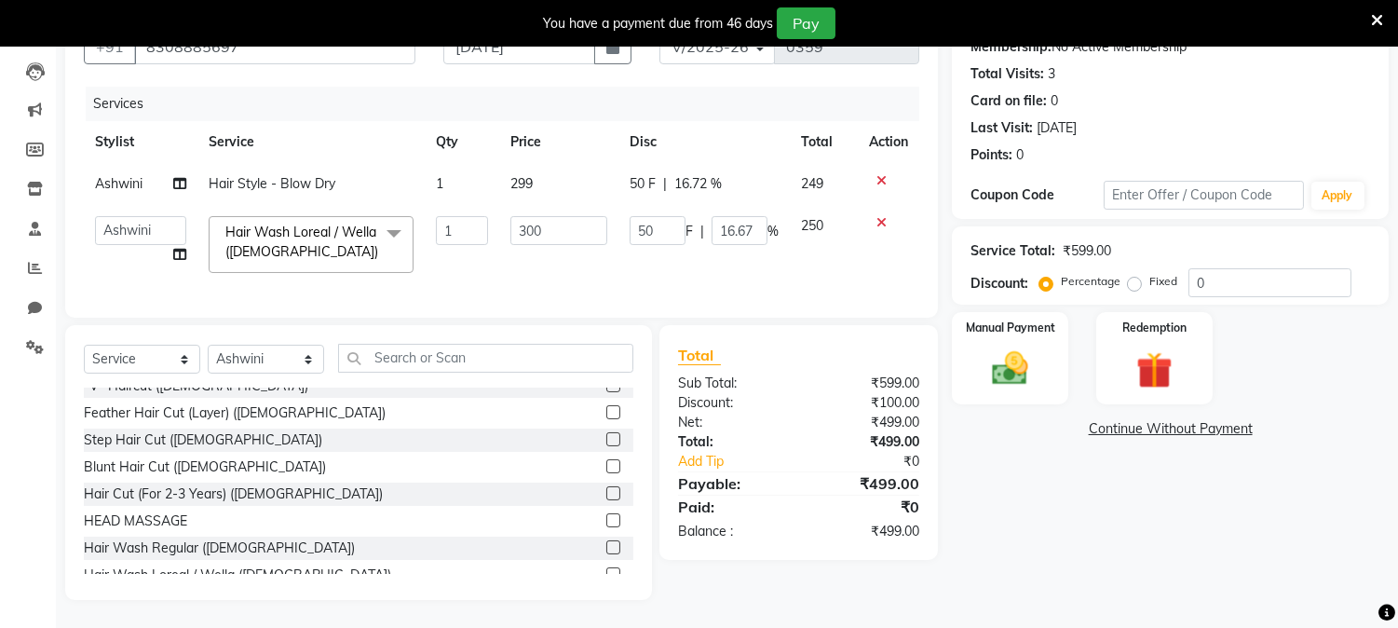
scroll to position [310, 0]
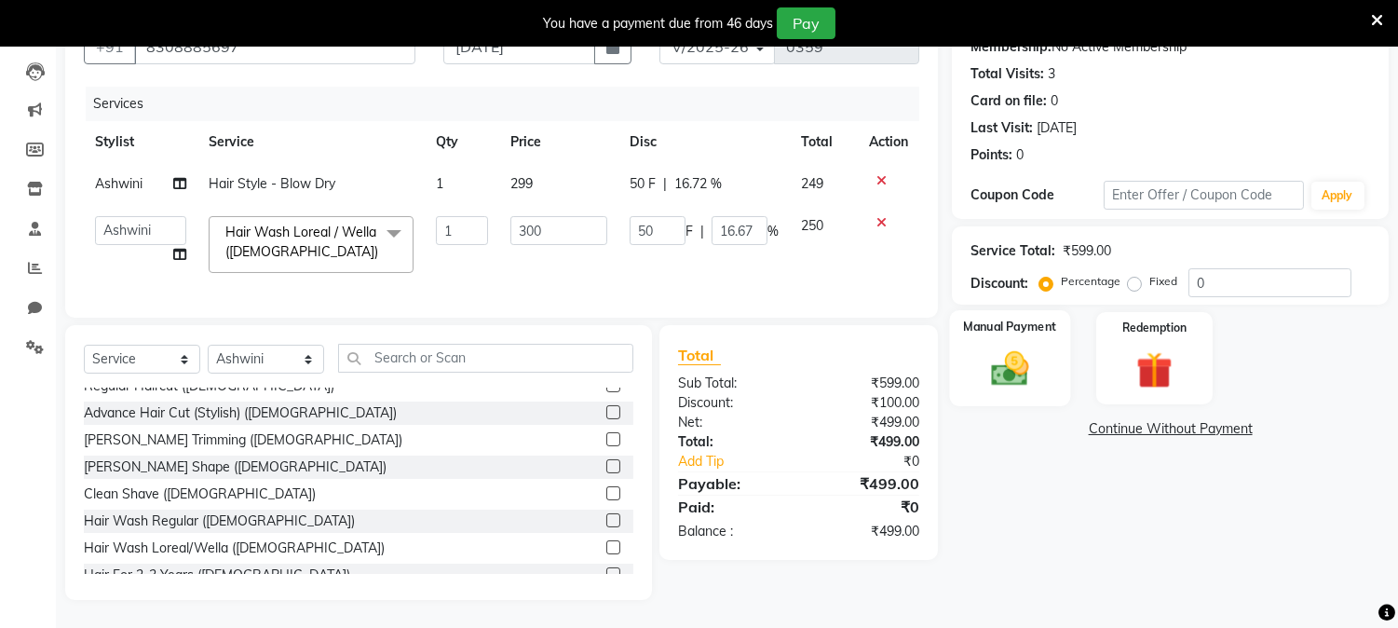
click at [1010, 318] on label "Manual Payment" at bounding box center [1010, 327] width 93 height 18
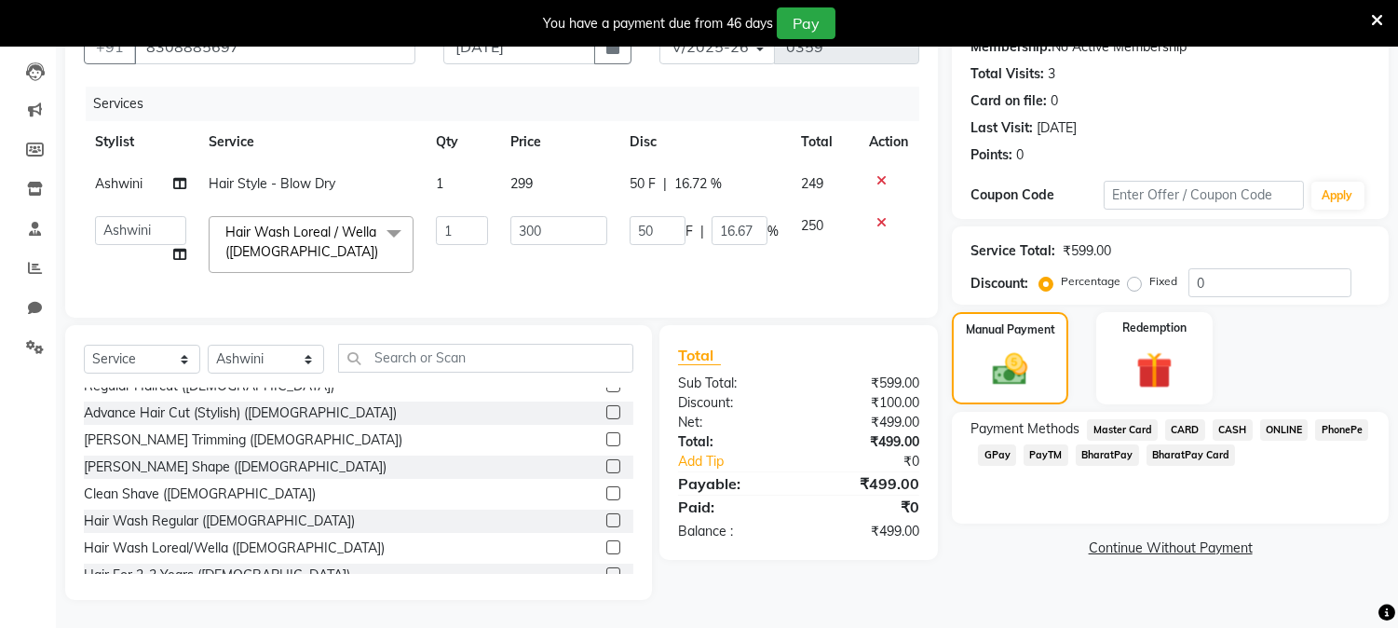
click at [1233, 419] on span "CASH" at bounding box center [1233, 429] width 40 height 21
click at [1230, 419] on span "CASH" at bounding box center [1233, 429] width 40 height 21
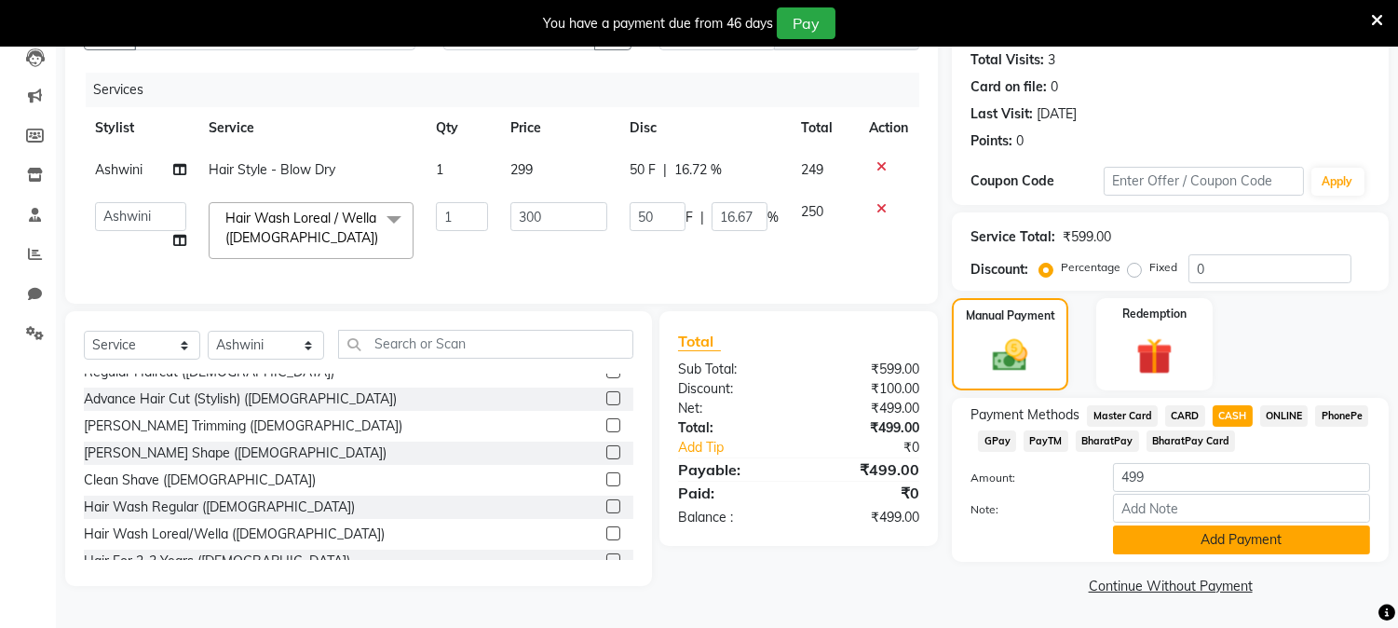
click at [1214, 541] on button "Add Payment" at bounding box center [1241, 539] width 257 height 29
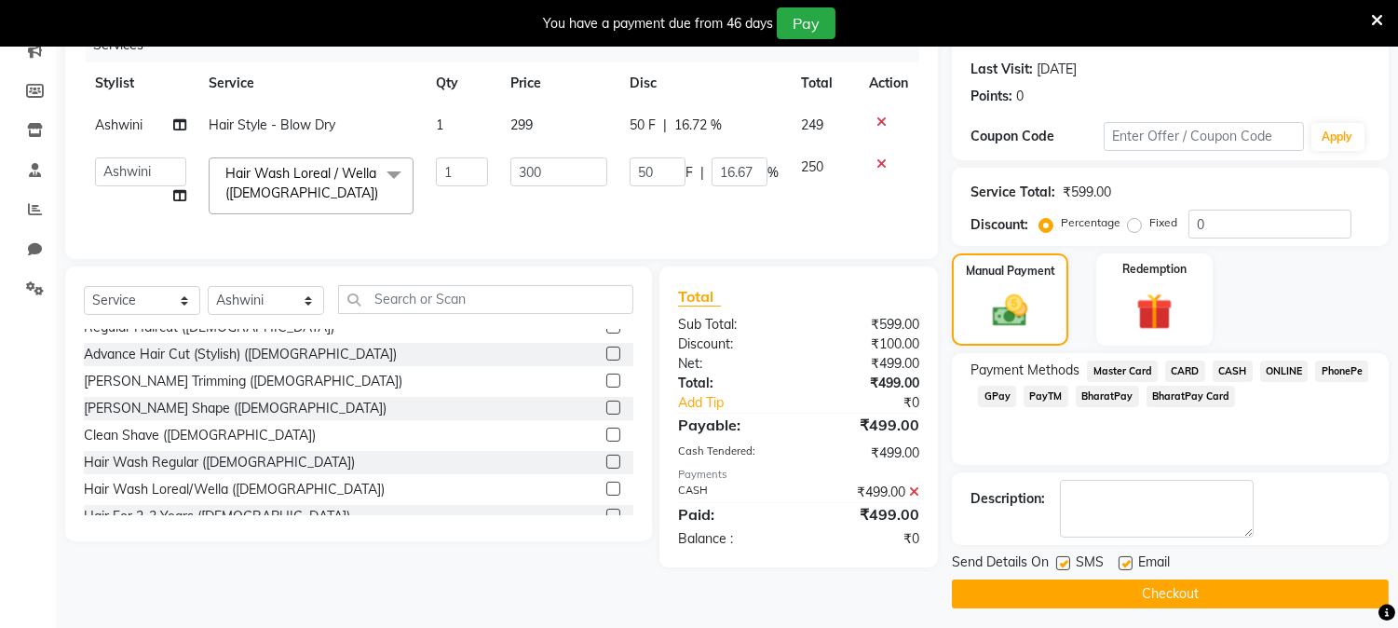
scroll to position [256, 0]
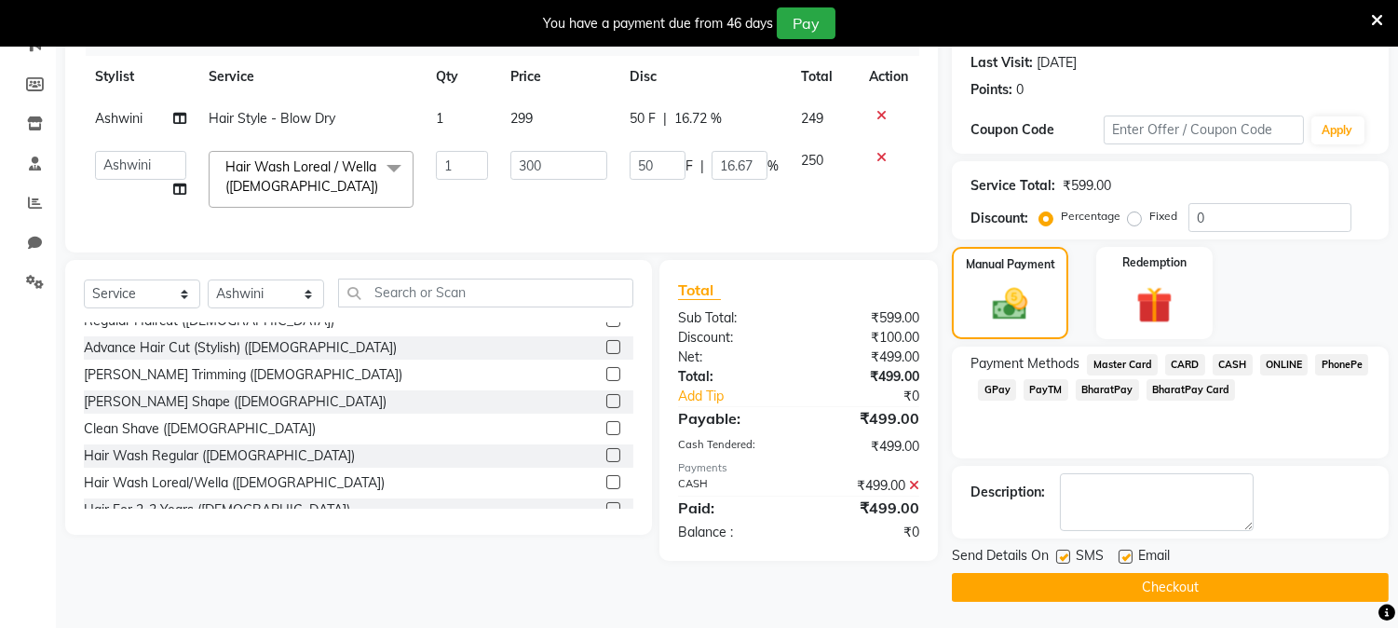
click at [1183, 579] on button "Checkout" at bounding box center [1170, 587] width 437 height 29
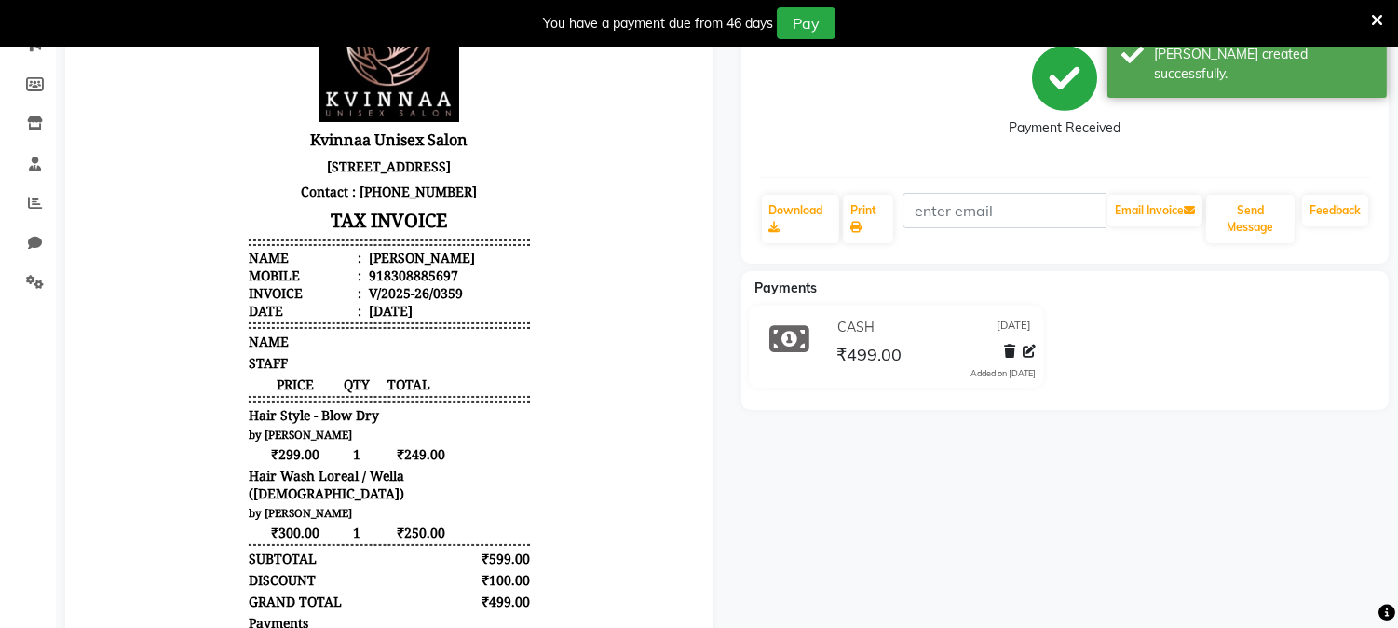
scroll to position [49, 0]
